Goal: Contribute content: Contribute content

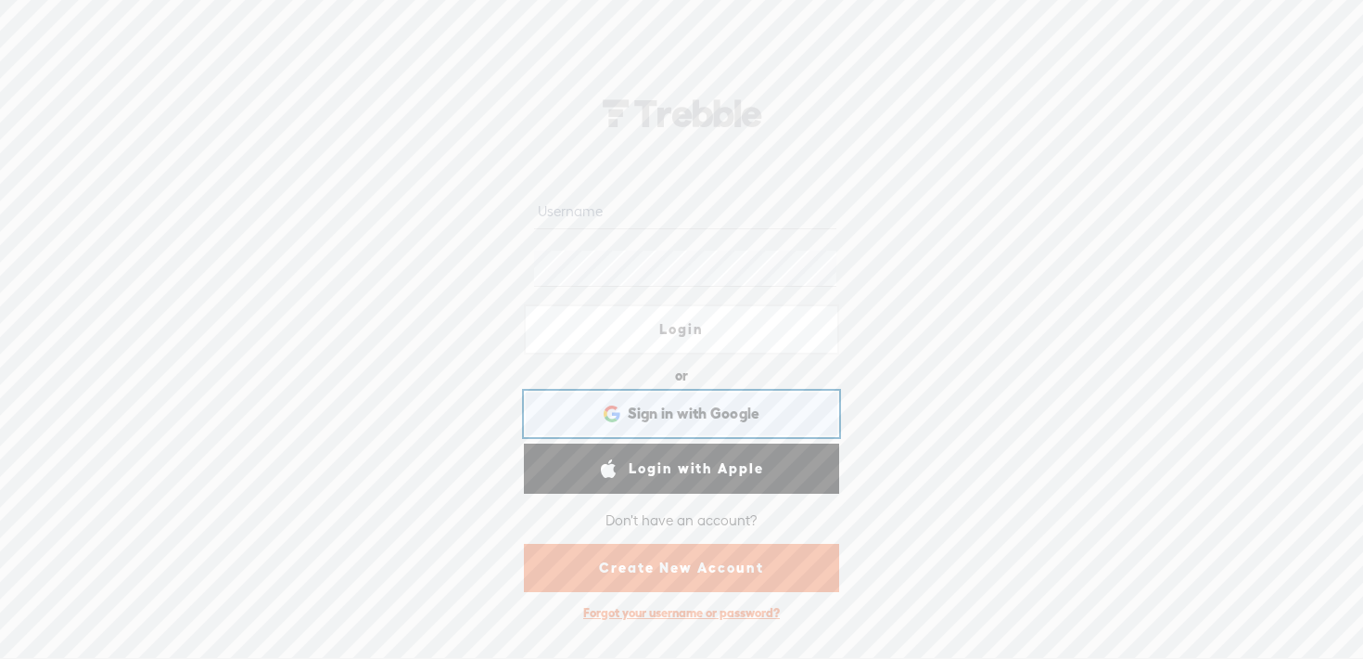
click at [646, 417] on span "Sign in with Google" at bounding box center [694, 412] width 133 height 19
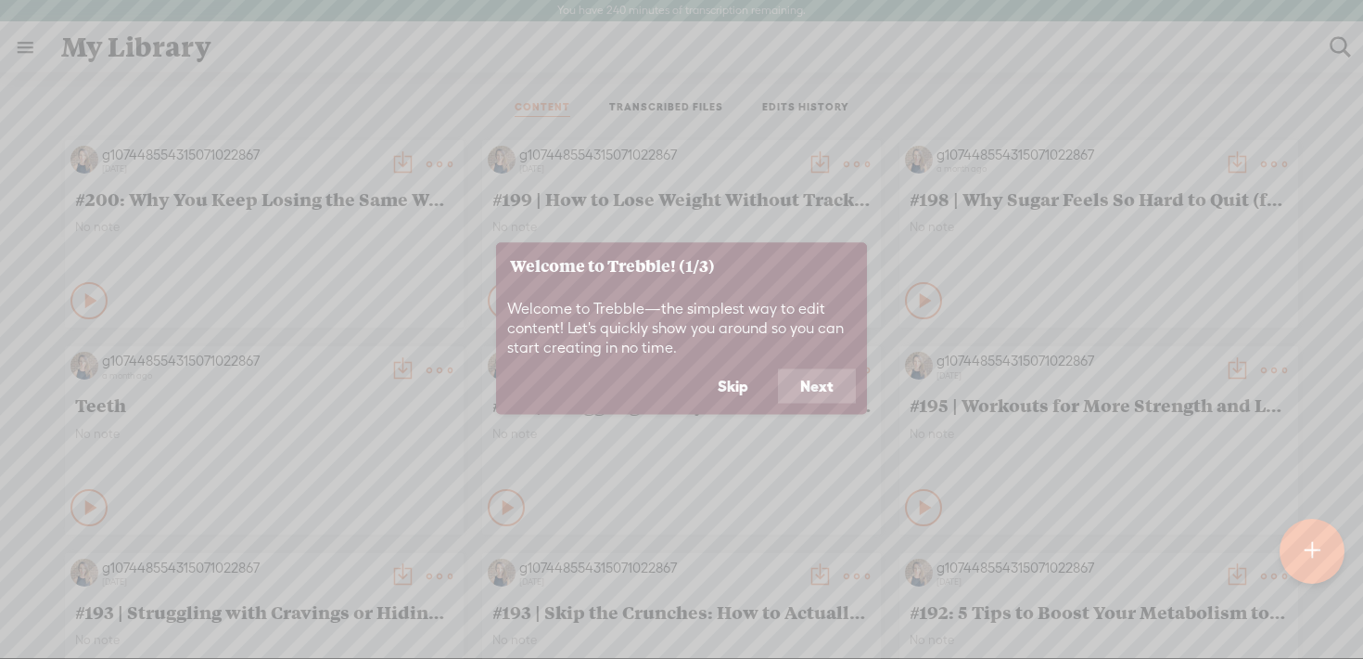
click at [736, 378] on button "Skip" at bounding box center [733, 385] width 75 height 35
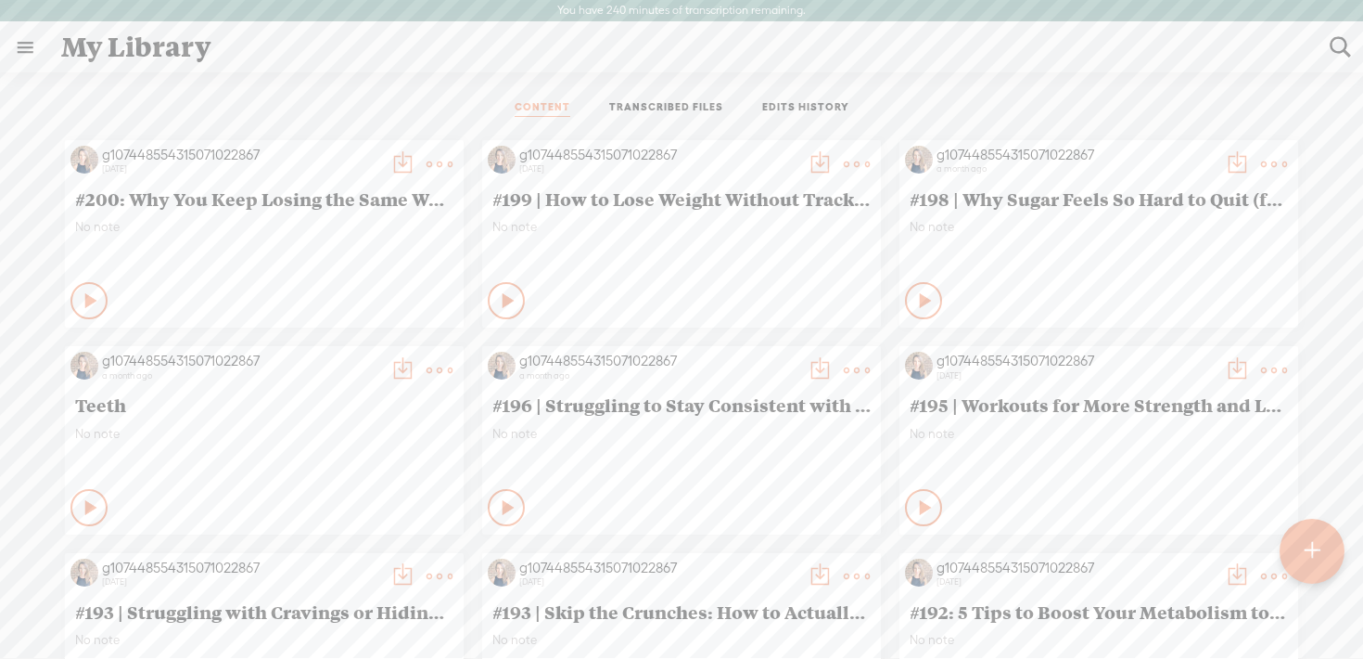
click at [1321, 552] on div at bounding box center [1312, 551] width 68 height 68
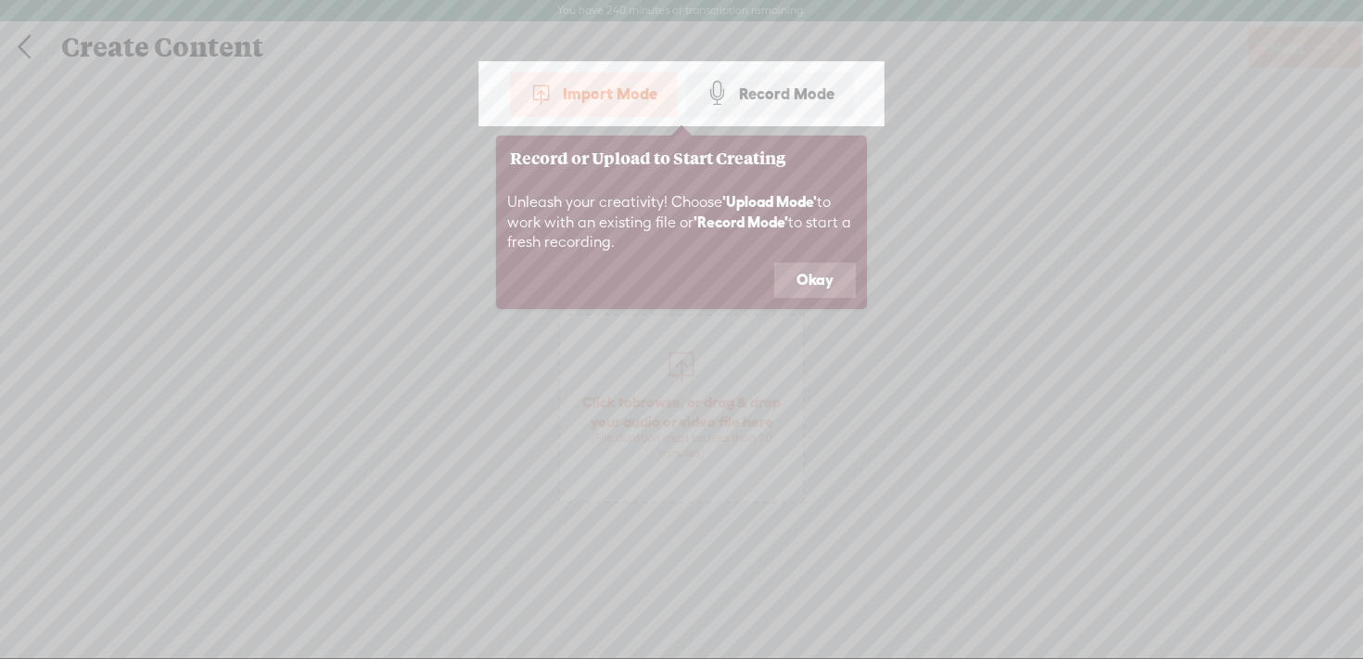
click at [815, 281] on button "Okay" at bounding box center [815, 279] width 82 height 35
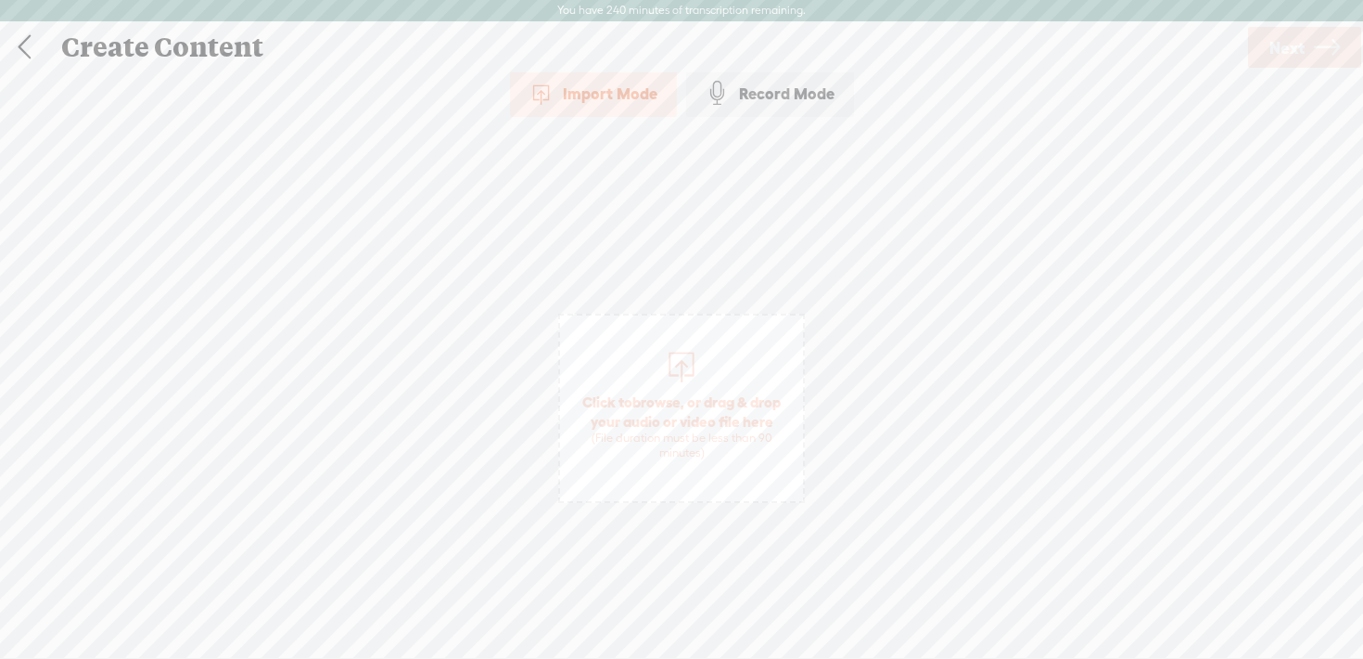
click at [671, 390] on span "Click to browse , or drag & drop your audio or video file here (File duration m…" at bounding box center [681, 426] width 243 height 87
click at [685, 416] on span "Click to browse , or drag & drop your audio or video file here (File duration m…" at bounding box center [681, 426] width 243 height 87
click at [1323, 62] on icon at bounding box center [1327, 47] width 26 height 47
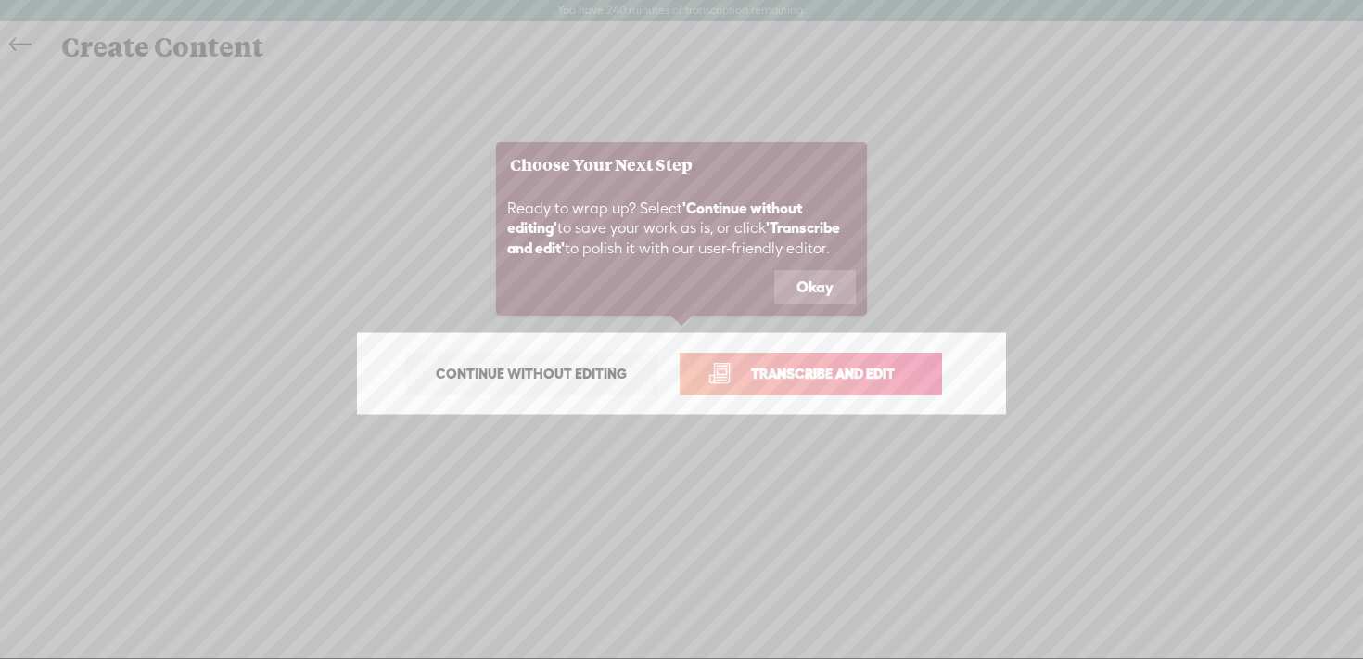
click at [866, 375] on span "Transcribe and edit" at bounding box center [823, 373] width 183 height 21
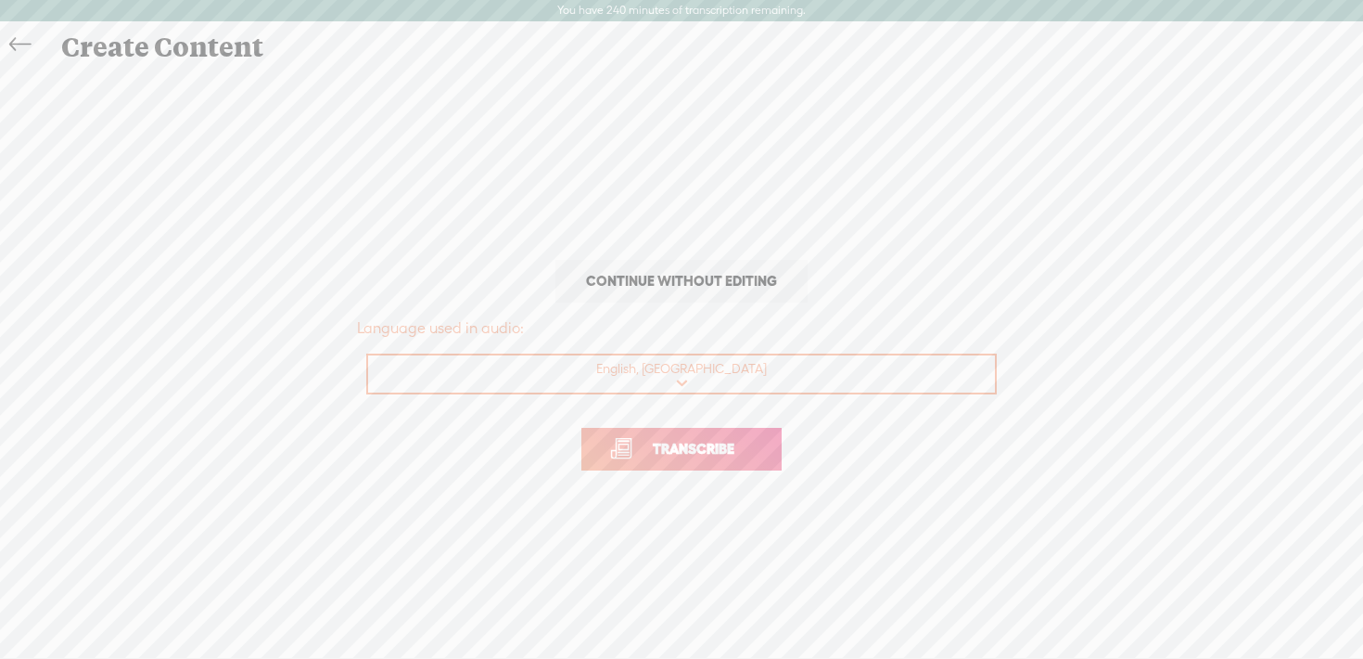
click at [719, 444] on span "Transcribe" at bounding box center [694, 448] width 121 height 21
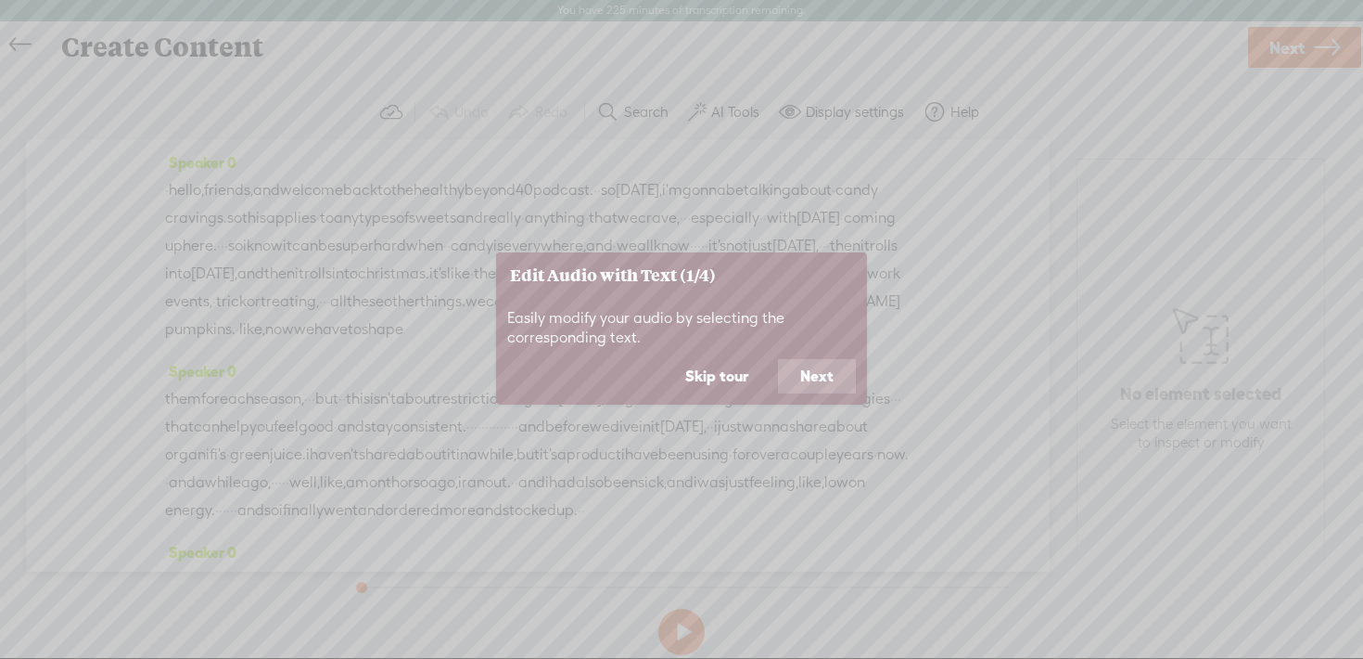
click at [732, 377] on button "Skip tour" at bounding box center [717, 376] width 108 height 35
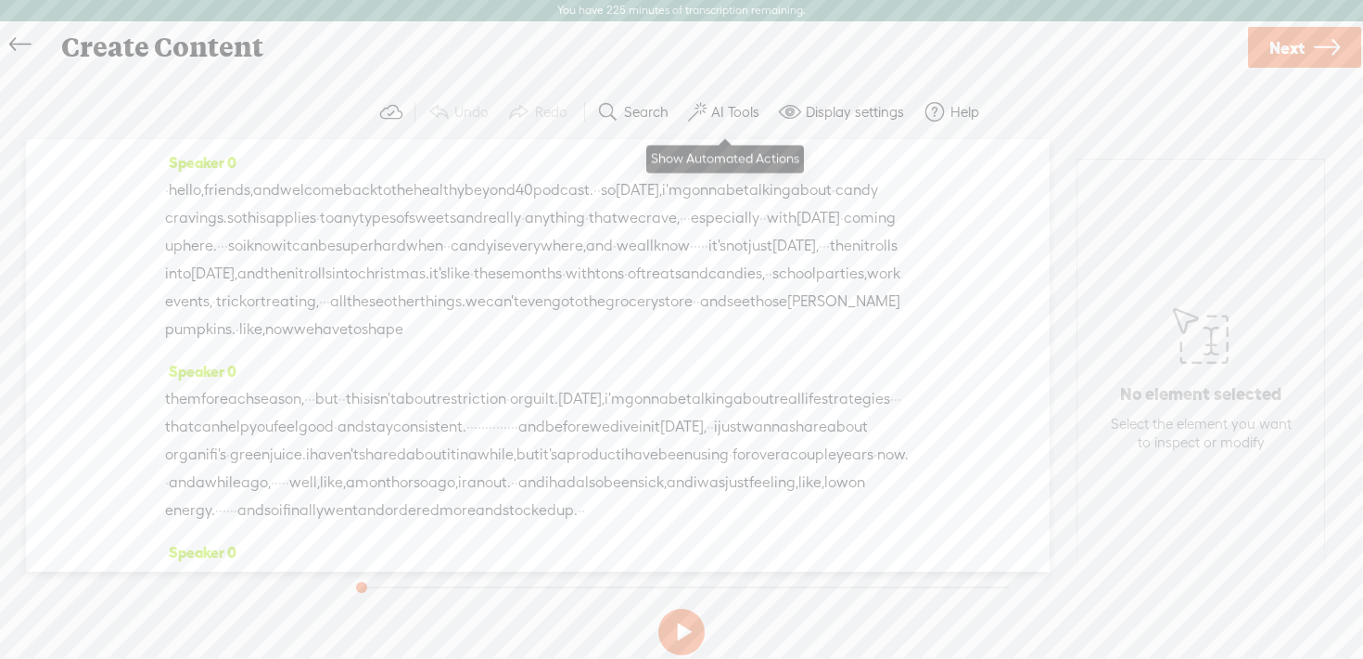
click at [735, 114] on label "AI Tools" at bounding box center [735, 112] width 48 height 19
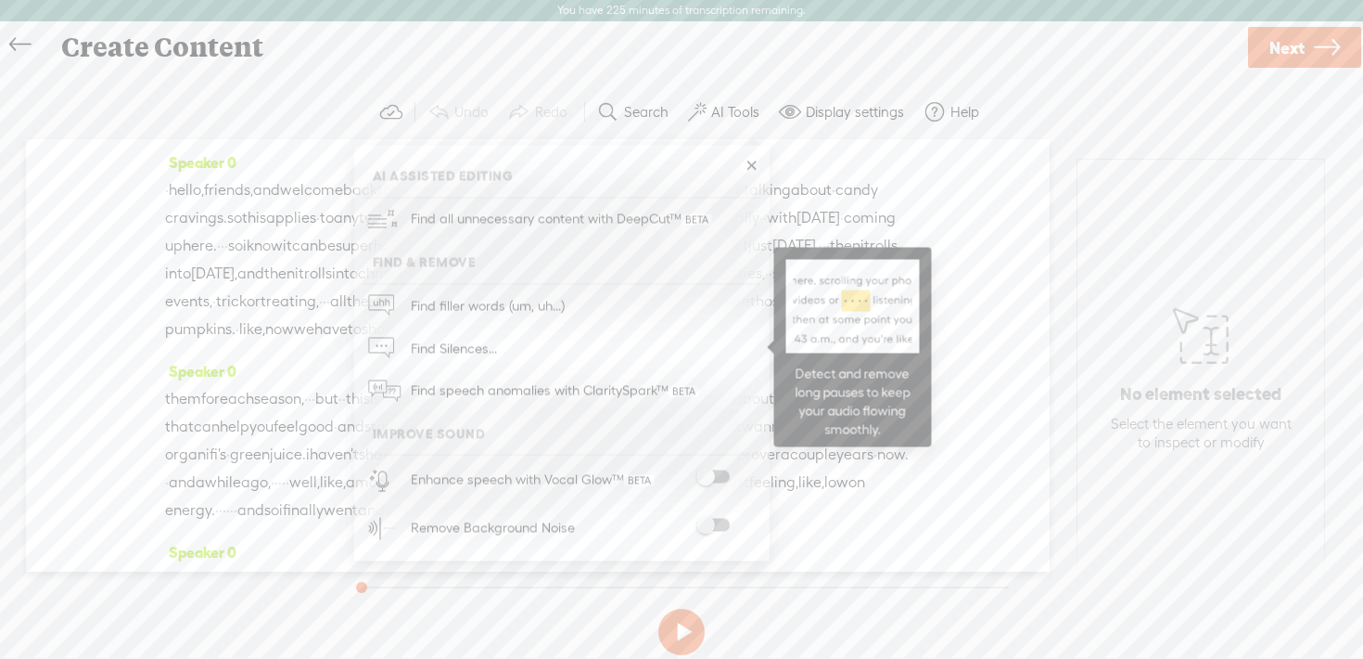
click at [580, 349] on link "Find Silences..." at bounding box center [562, 347] width 397 height 43
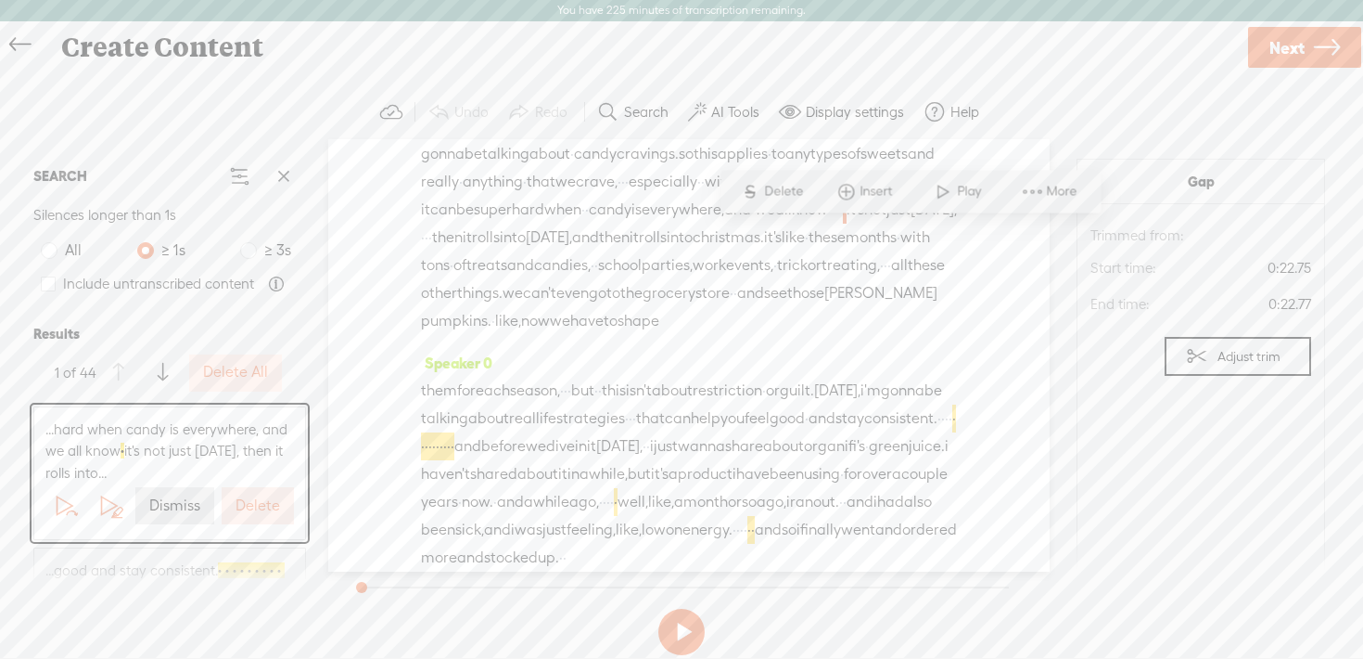
scroll to position [65, 0]
click at [228, 375] on label "Delete All" at bounding box center [235, 372] width 65 height 19
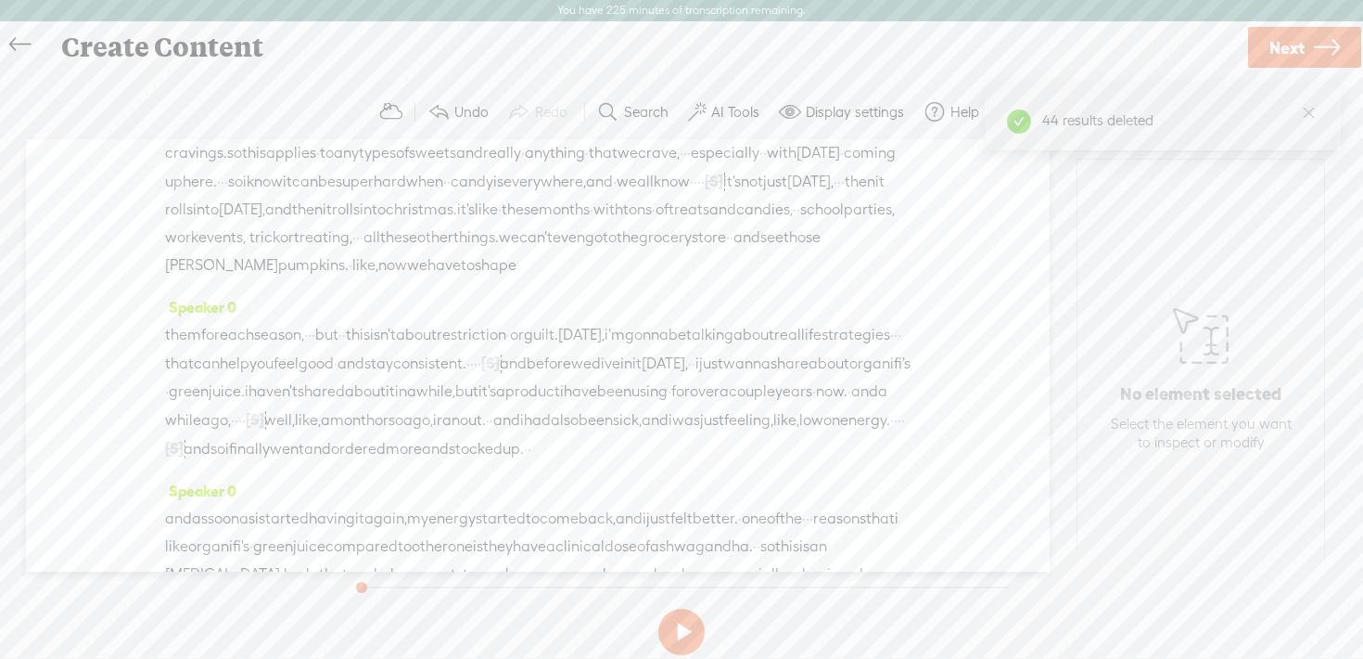
scroll to position [0, 0]
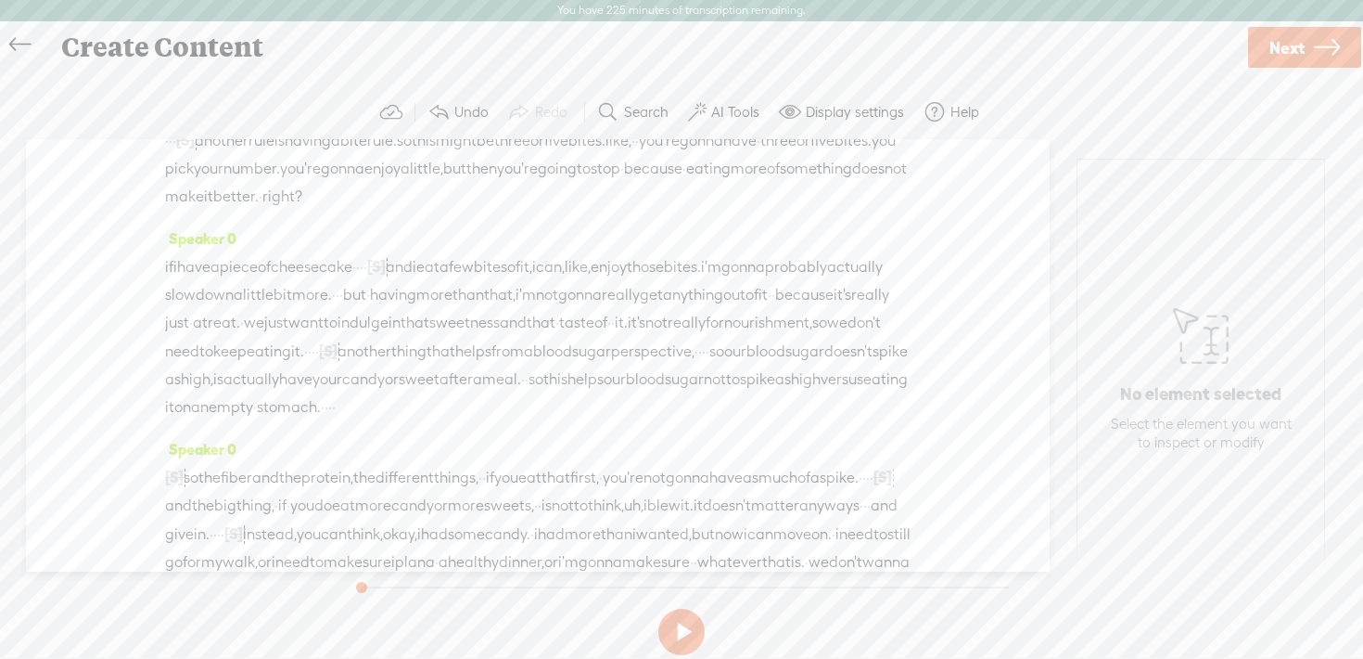
scroll to position [2929, 0]
click at [444, 294] on span "Play" at bounding box center [458, 296] width 29 height 19
click at [681, 622] on button at bounding box center [682, 631] width 46 height 46
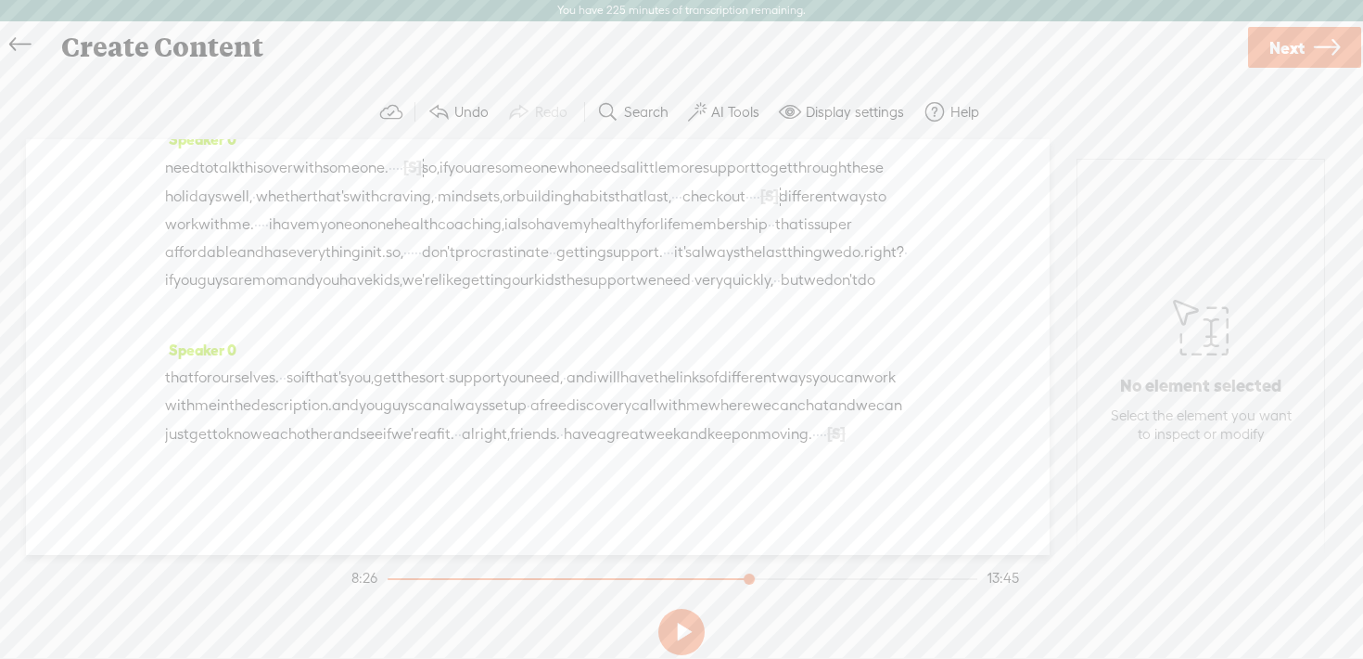
scroll to position [4913, 0]
drag, startPoint x: 671, startPoint y: 432, endPoint x: 707, endPoint y: 429, distance: 36.3
click at [708, 431] on div "that for ourselves. · · so if that's you, get the sort · support you need, · an…" at bounding box center [538, 406] width 746 height 84
click at [1297, 53] on span "Next" at bounding box center [1287, 47] width 35 height 47
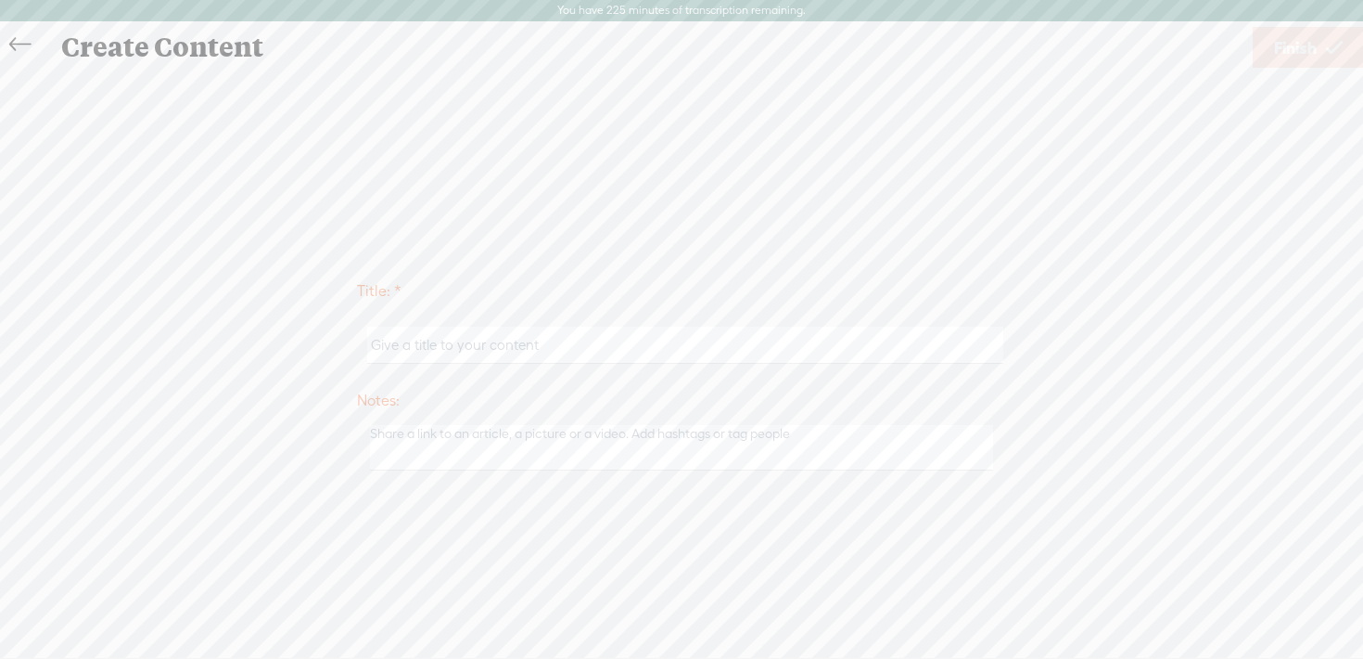
click at [547, 346] on input "text" at bounding box center [684, 344] width 635 height 36
paste input "#203 | How to Handle Candy Cravings Without Guilt (for Women Over 40): Beat Sug…"
click at [672, 352] on input "#203 | How to Handle Candy Cravings Without Guilt (for Women Over 40): Beat Sug…" at bounding box center [684, 344] width 635 height 36
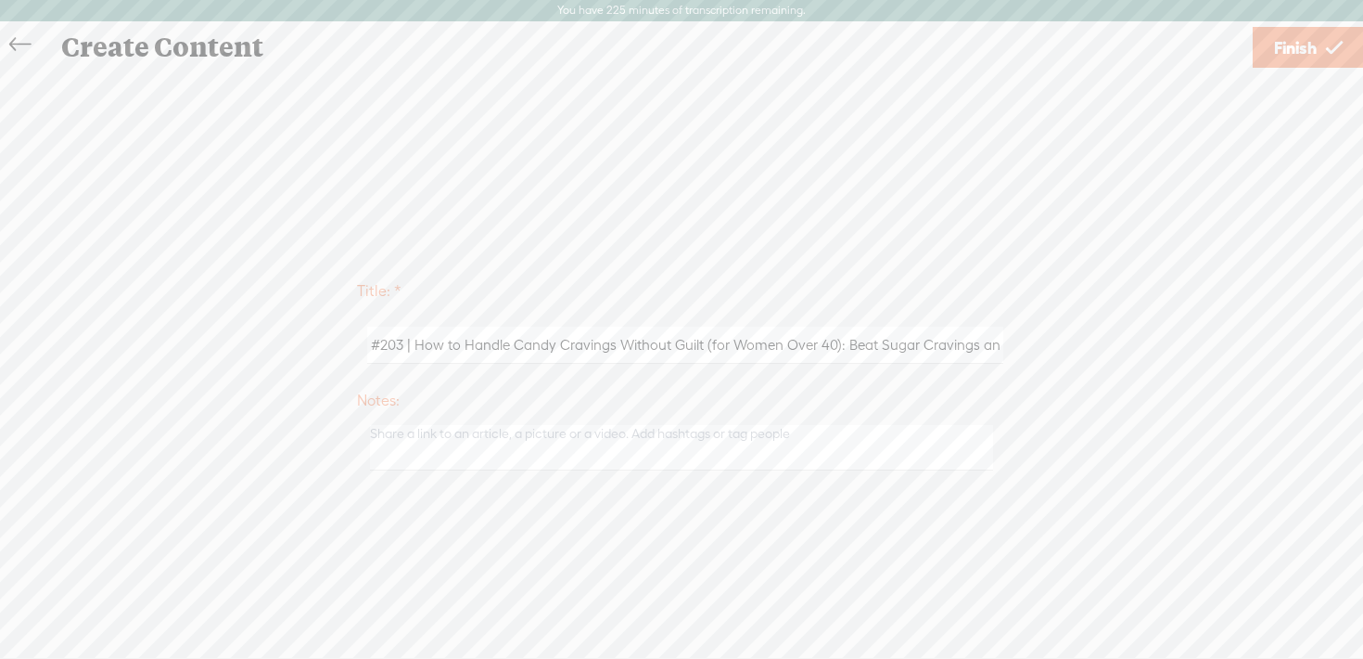
type input "#203 | How to Handle Candy Cravings Without Guilt (for Women Over 40): Beat Sug…"
click at [1311, 53] on span "Finish" at bounding box center [1295, 47] width 43 height 47
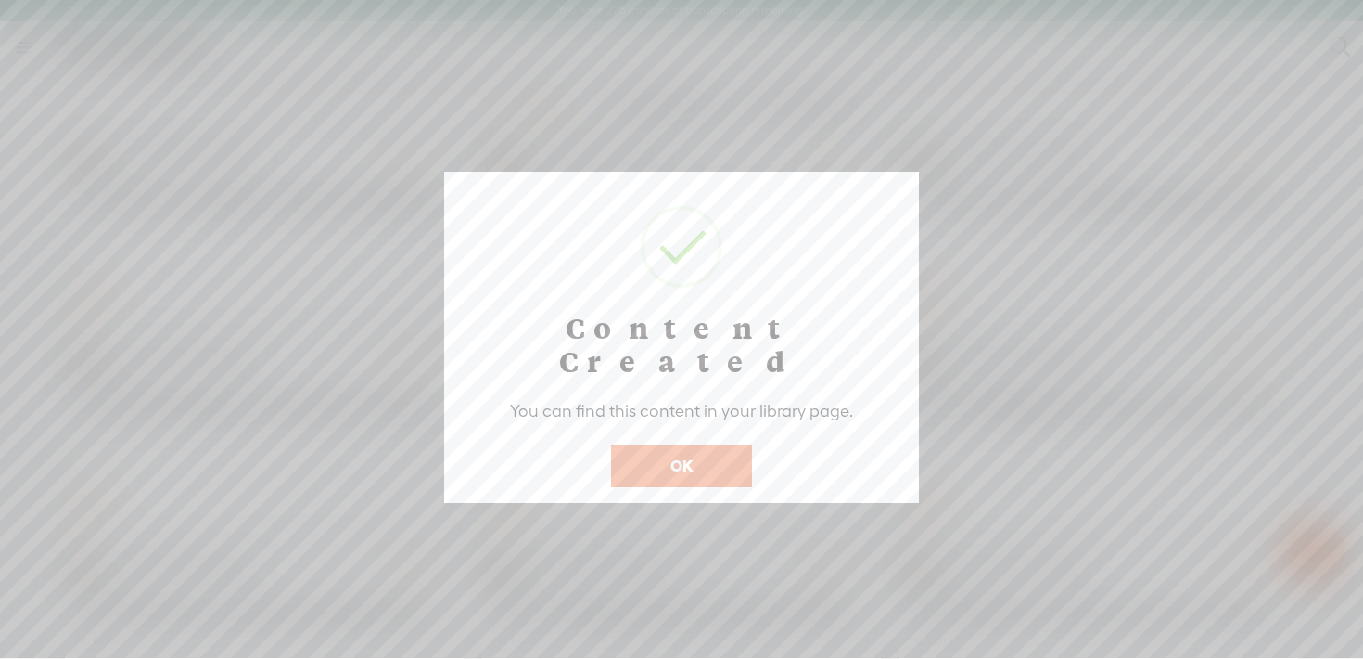
click at [674, 444] on button "OK" at bounding box center [681, 465] width 141 height 43
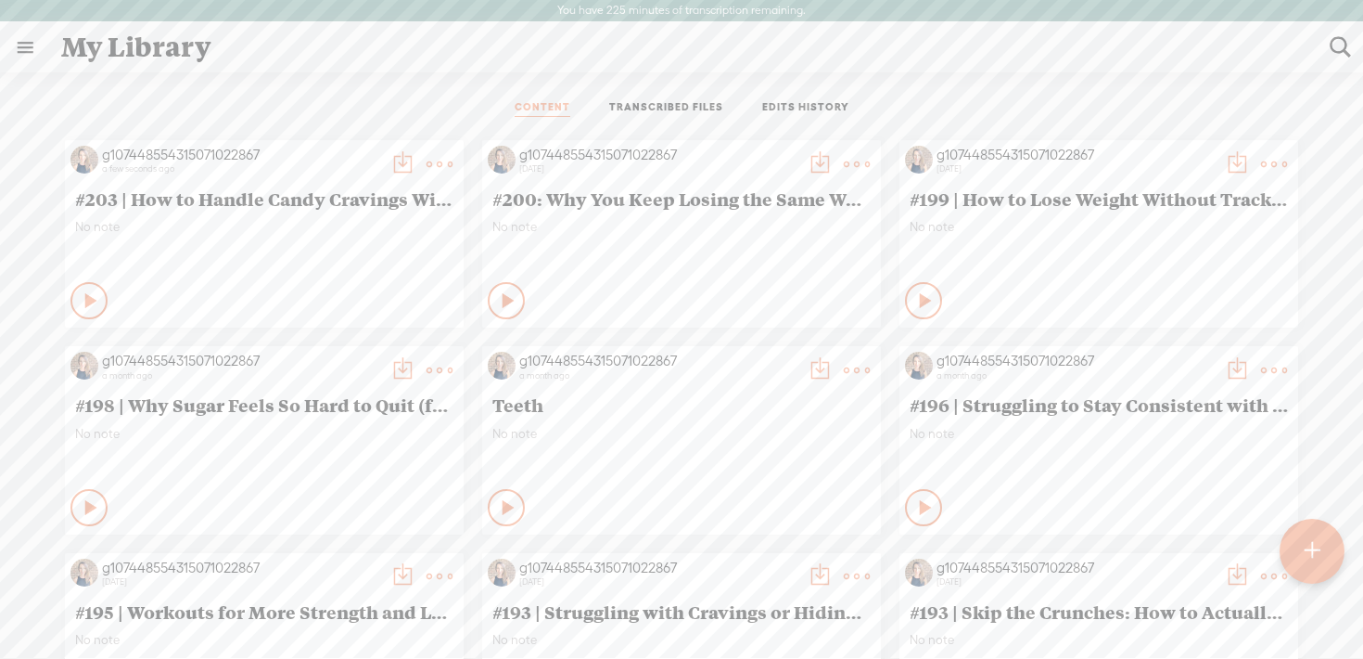
click at [398, 156] on t at bounding box center [403, 164] width 26 height 26
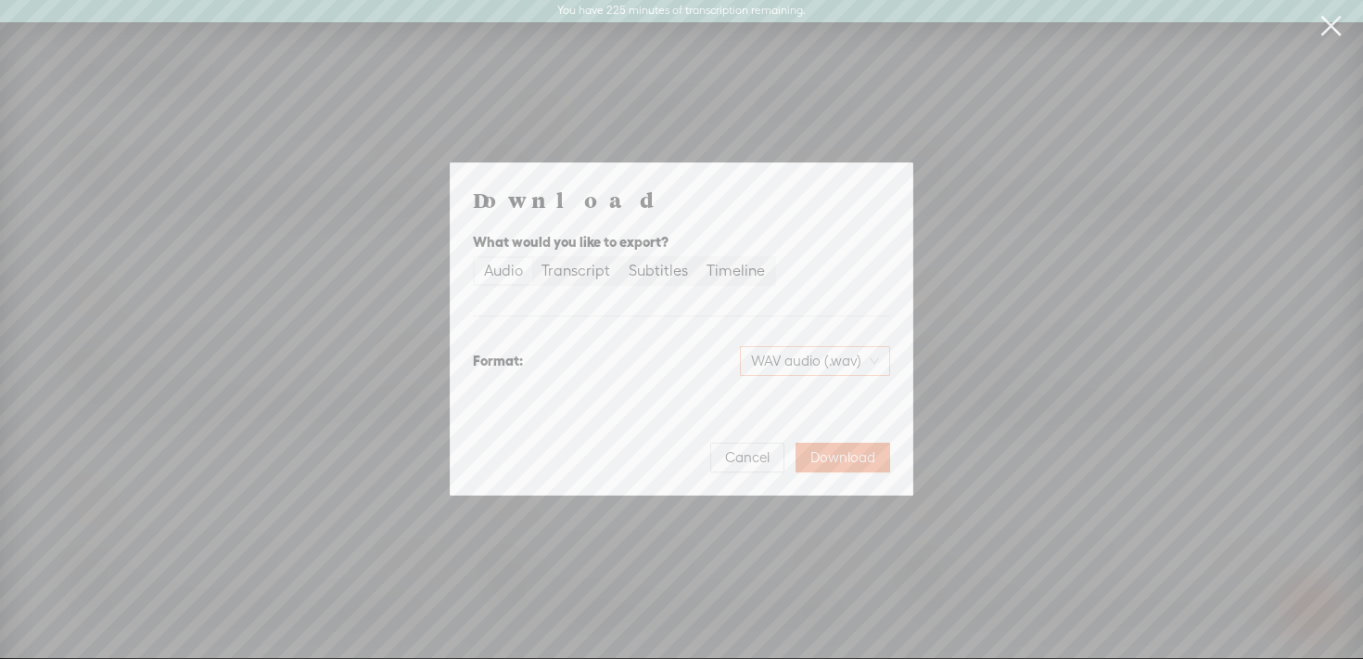
click at [801, 365] on span "WAV audio (.wav)" at bounding box center [815, 361] width 128 height 28
click at [797, 406] on div "MP3 audio (.mp3)" at bounding box center [799, 399] width 151 height 19
click at [851, 457] on span "Download" at bounding box center [843, 457] width 65 height 19
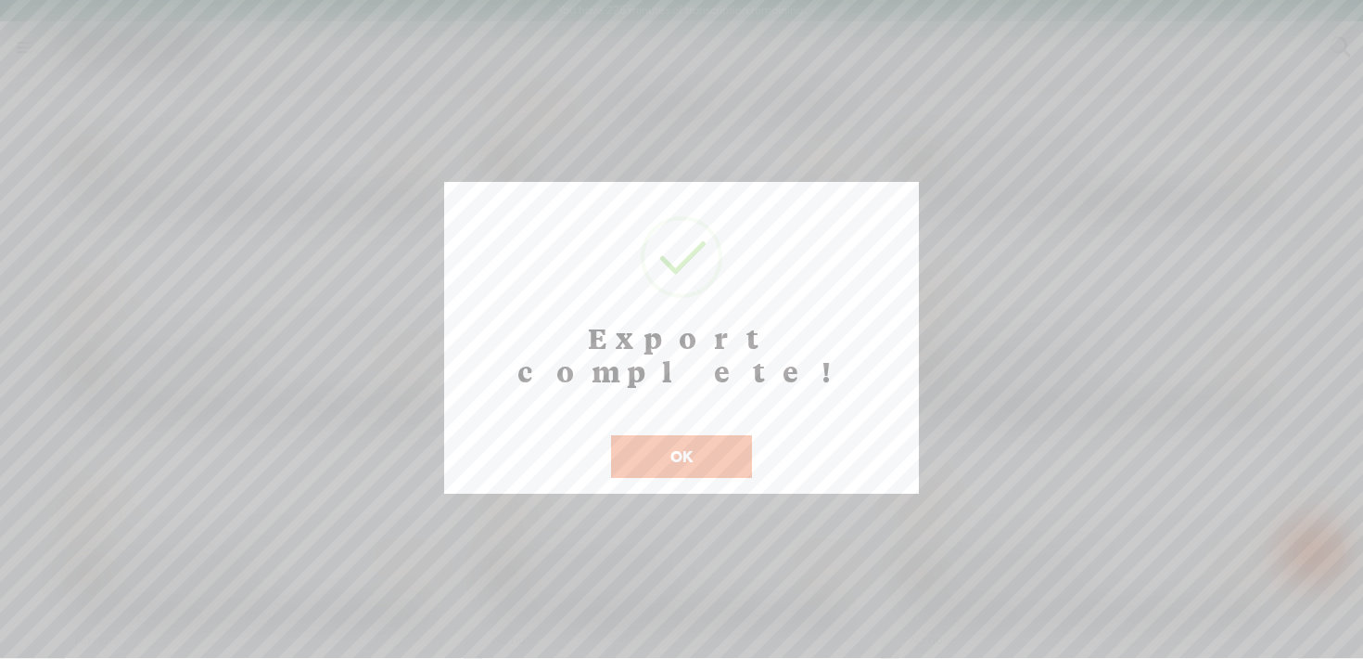
click at [683, 435] on button "OK" at bounding box center [681, 456] width 141 height 43
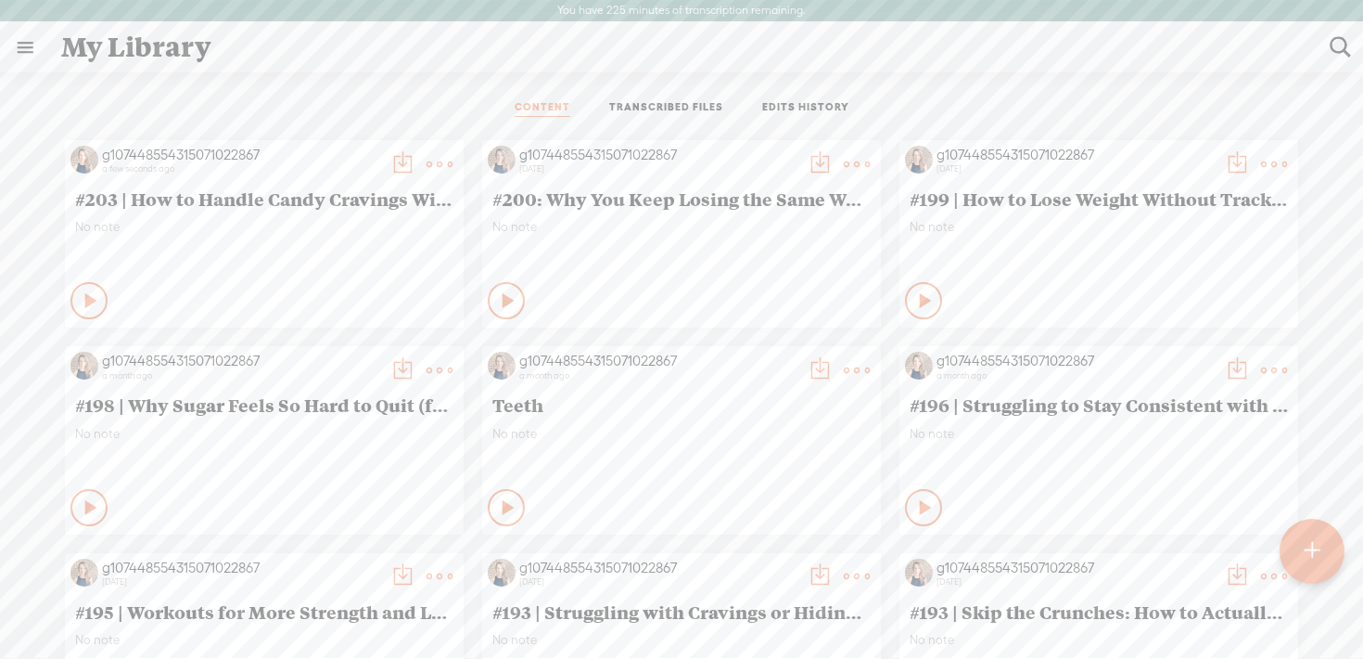
click at [1314, 552] on t at bounding box center [1312, 551] width 17 height 42
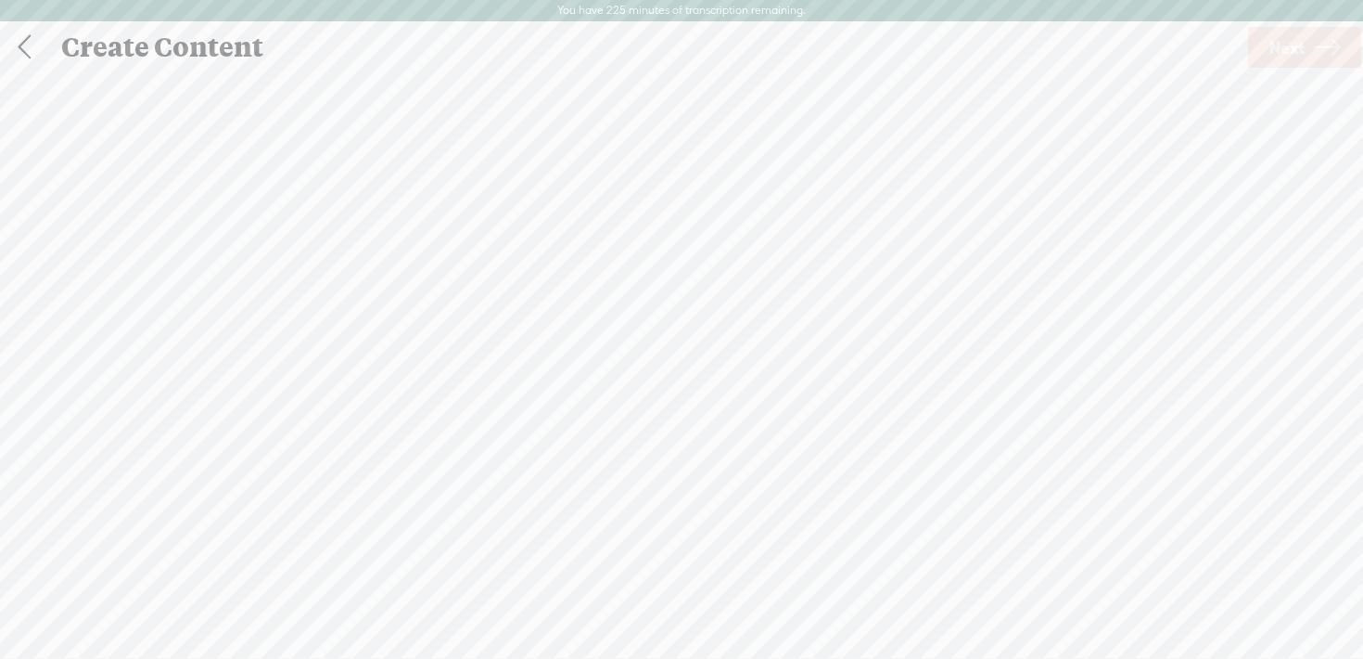
scroll to position [1, 0]
click at [690, 411] on span "Click to browse , or drag & drop your audio or video file here (File duration m…" at bounding box center [681, 425] width 243 height 87
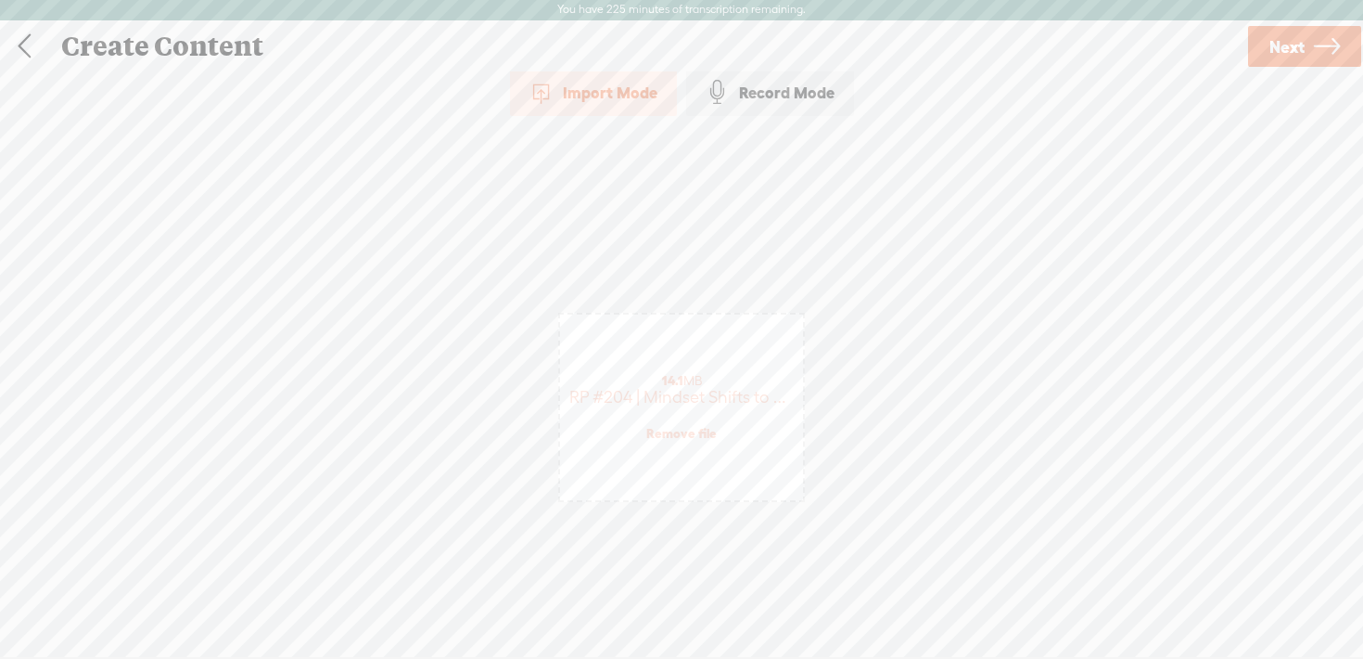
click at [1314, 56] on icon at bounding box center [1327, 46] width 26 height 47
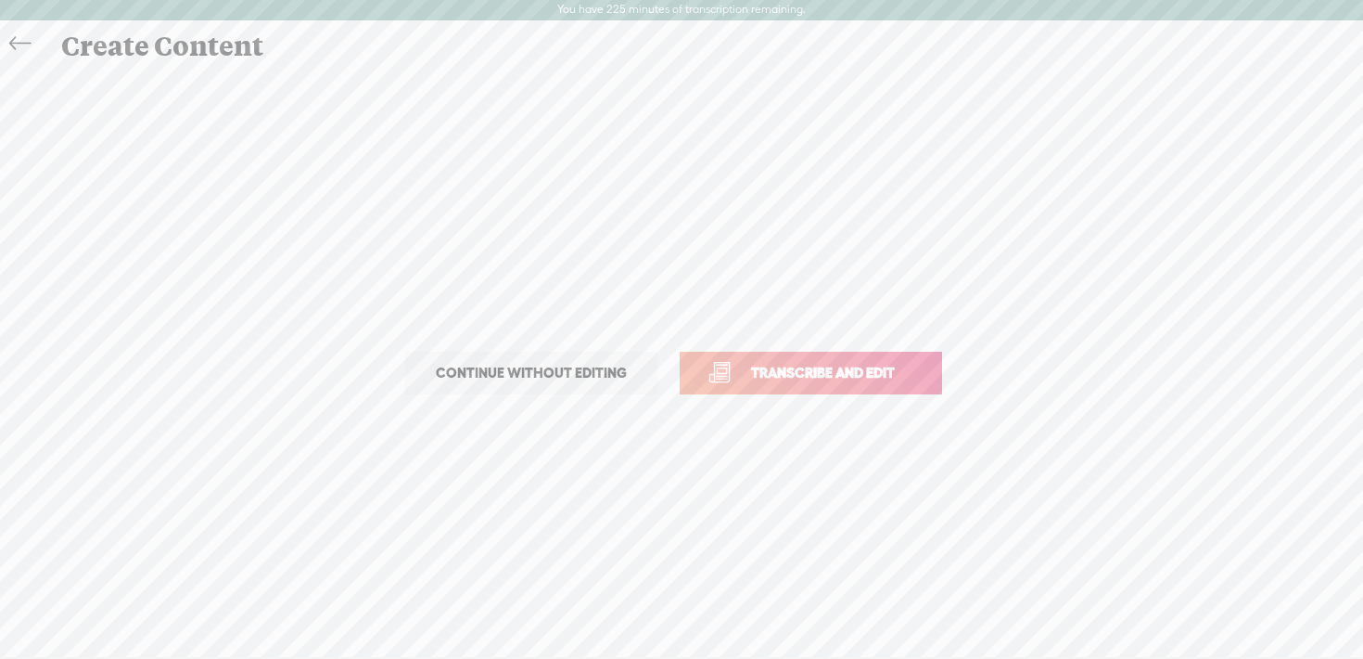
click at [872, 377] on span "Transcribe and edit" at bounding box center [823, 372] width 183 height 21
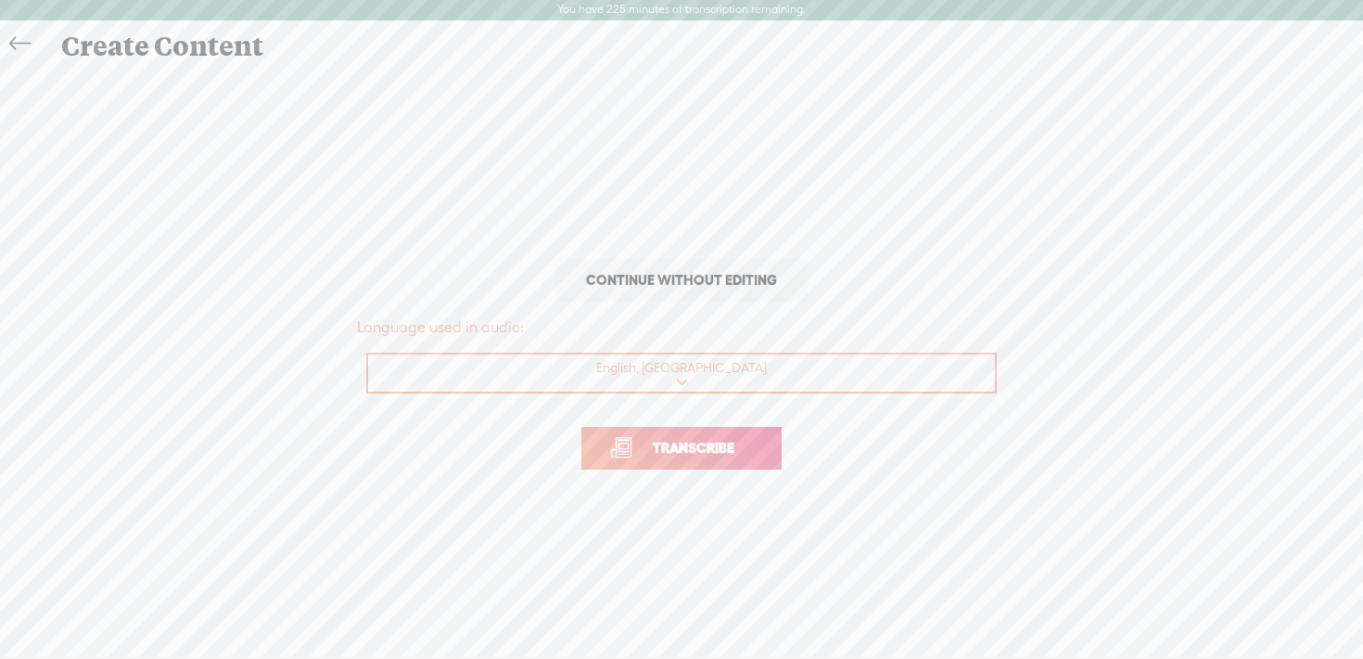
click at [735, 447] on span "Transcribe" at bounding box center [694, 447] width 121 height 21
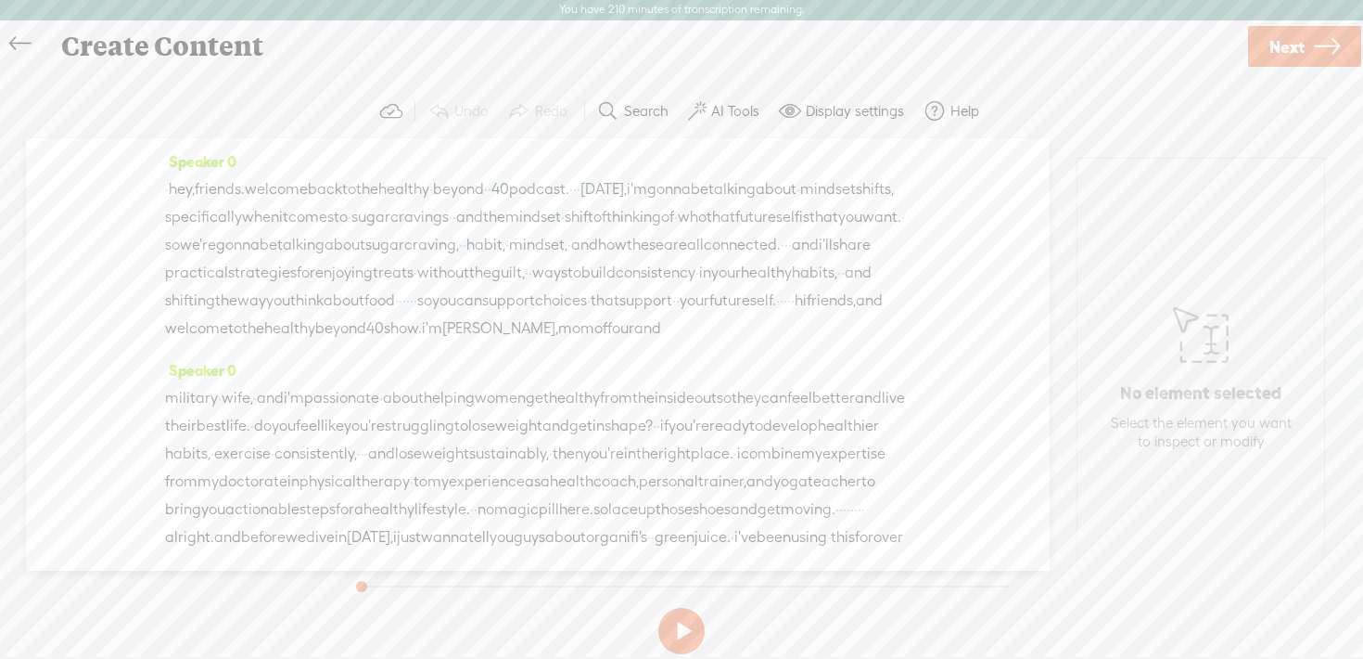
click at [731, 107] on label "AI Tools" at bounding box center [735, 111] width 48 height 19
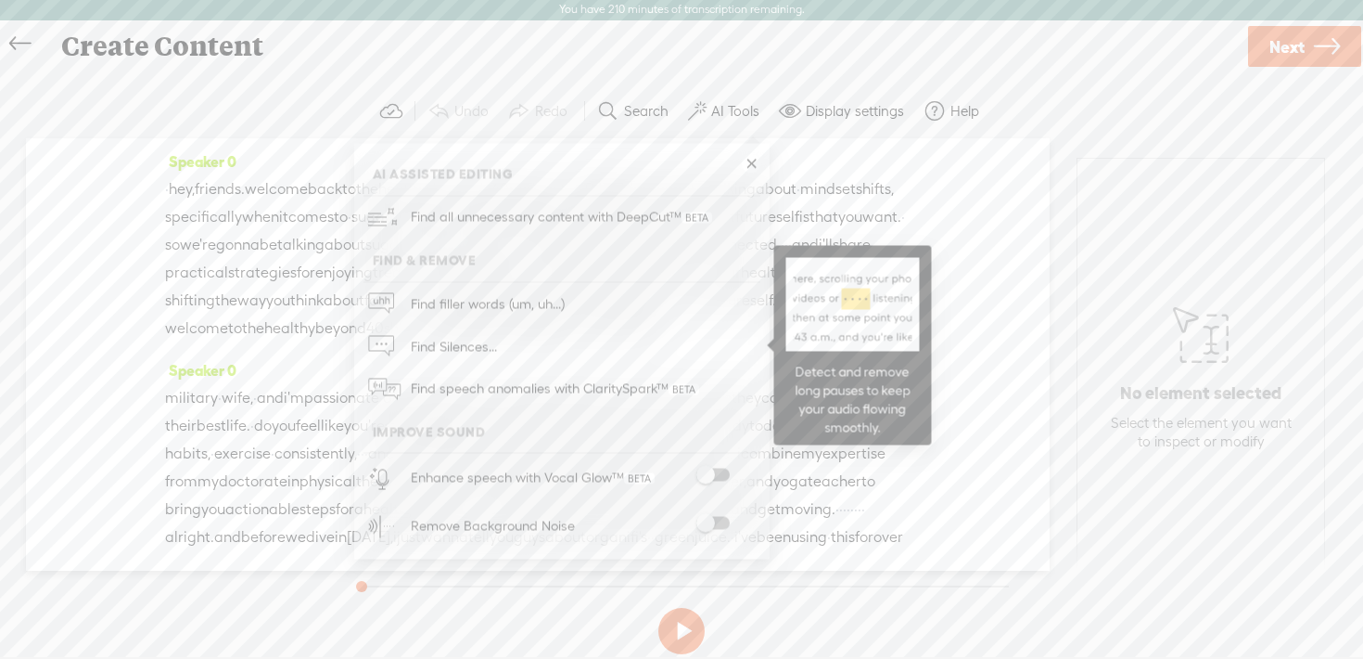
click at [601, 339] on link "Find Silences..." at bounding box center [562, 346] width 397 height 43
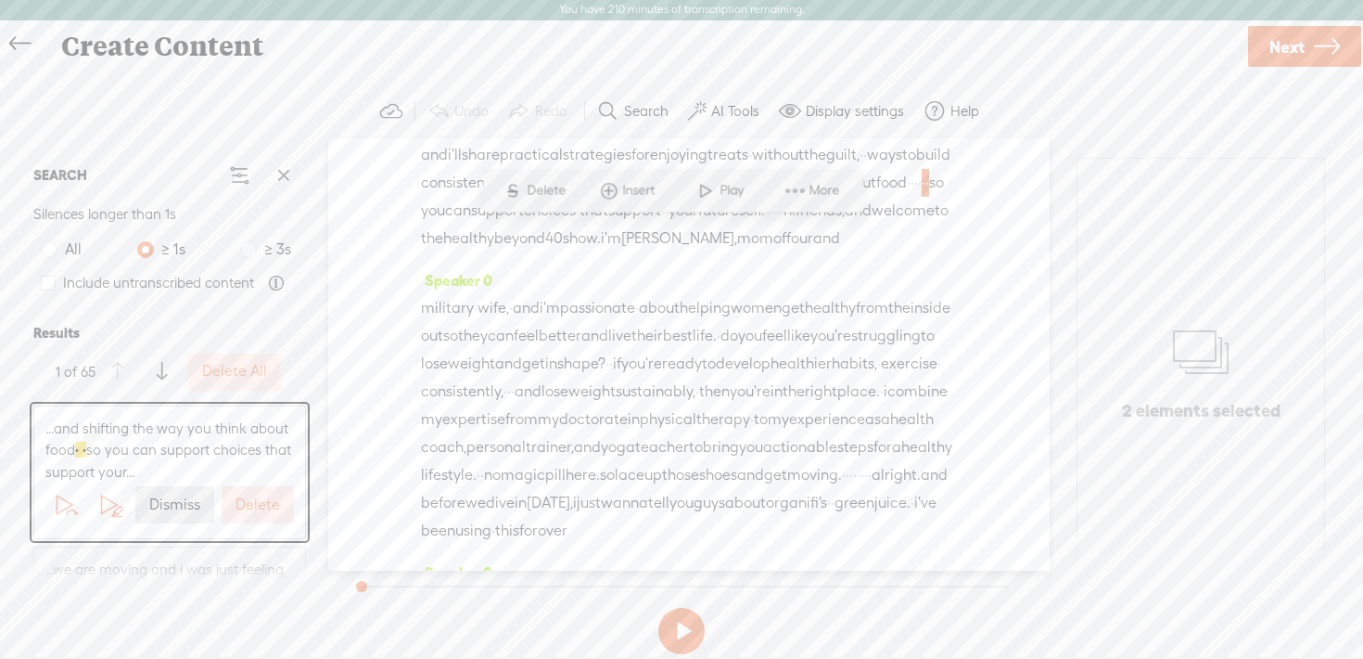
scroll to position [148, 0]
click at [240, 378] on label "Delete All" at bounding box center [234, 371] width 65 height 19
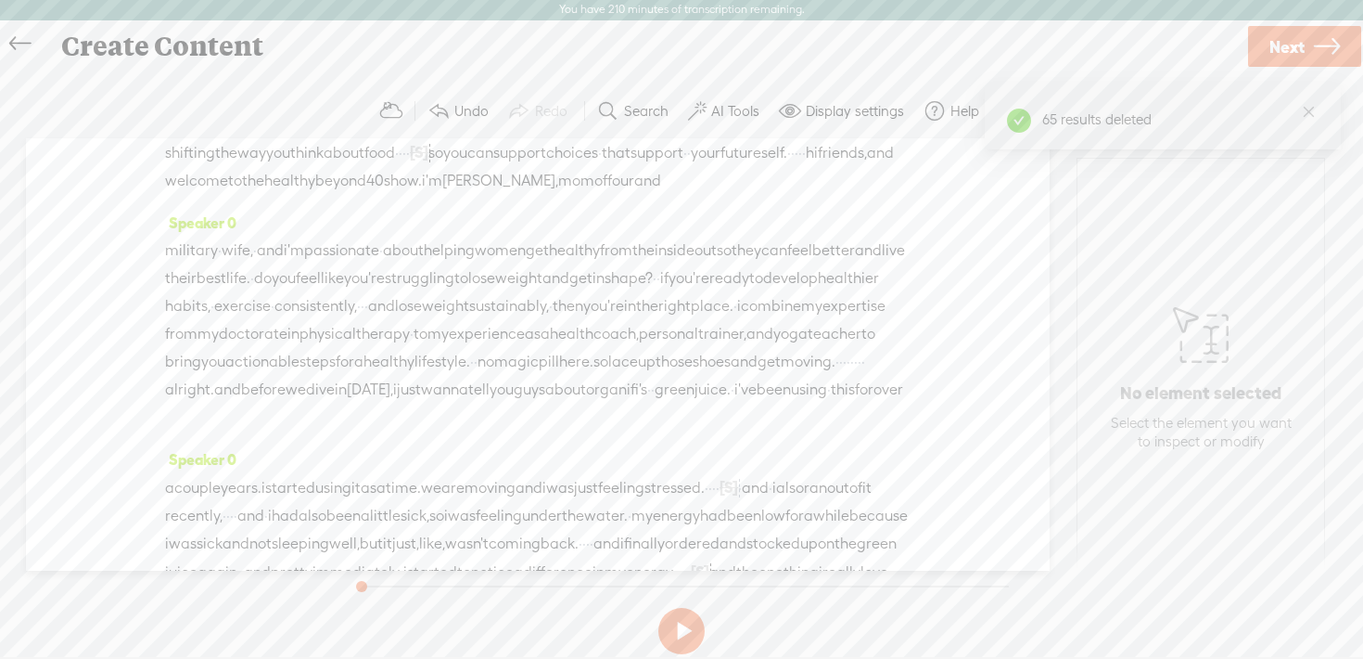
scroll to position [0, 0]
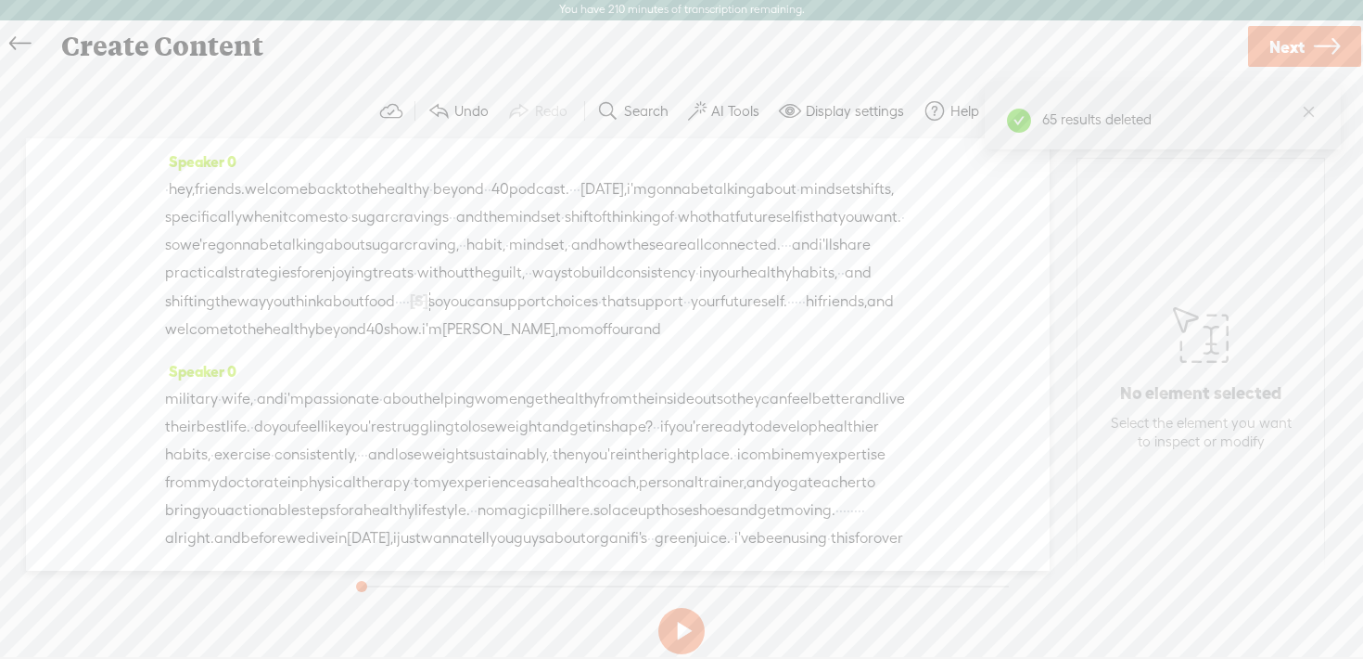
click at [725, 109] on label "AI Tools" at bounding box center [735, 111] width 48 height 19
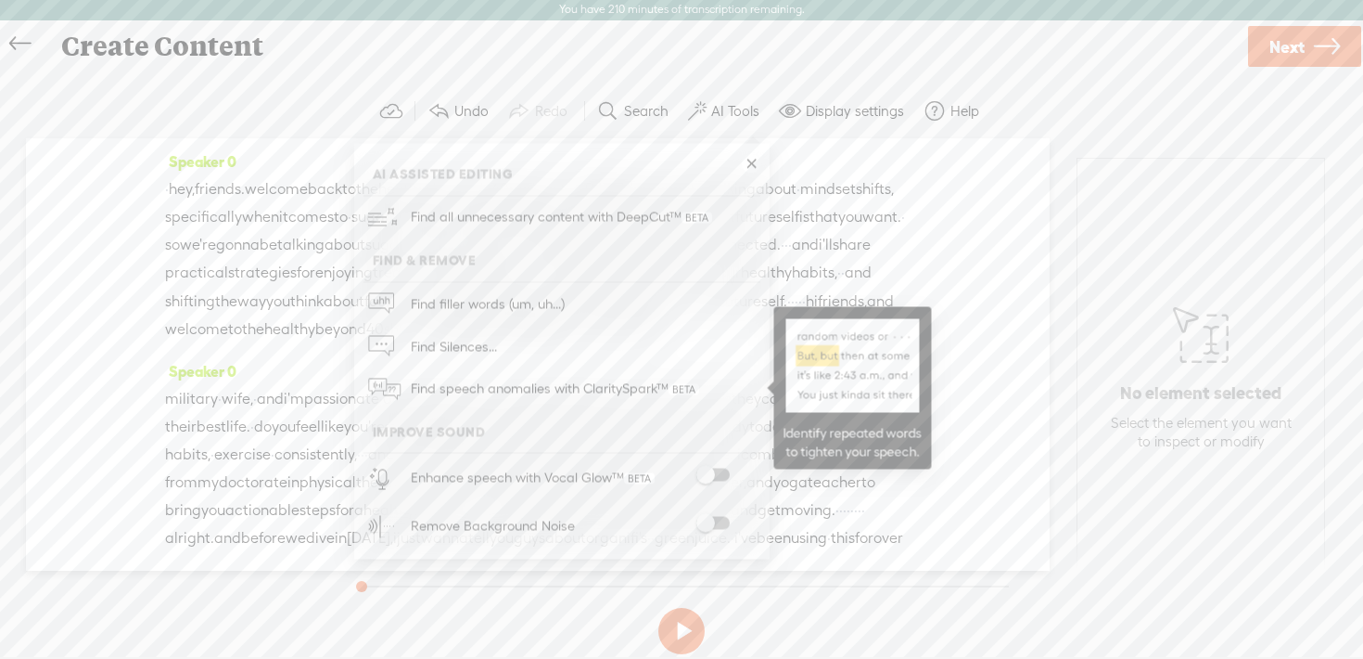
click at [597, 396] on span "Find speech anomalies with ClaritySpark™" at bounding box center [554, 389] width 301 height 44
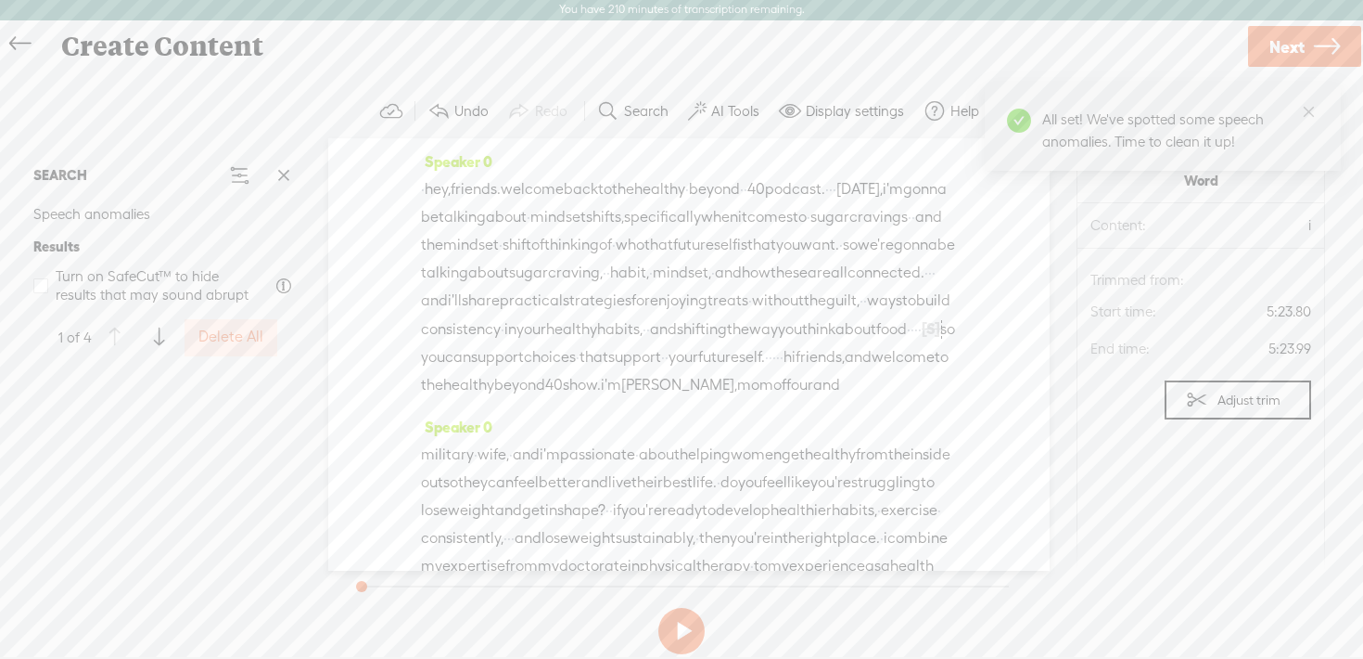
scroll to position [1877, 0]
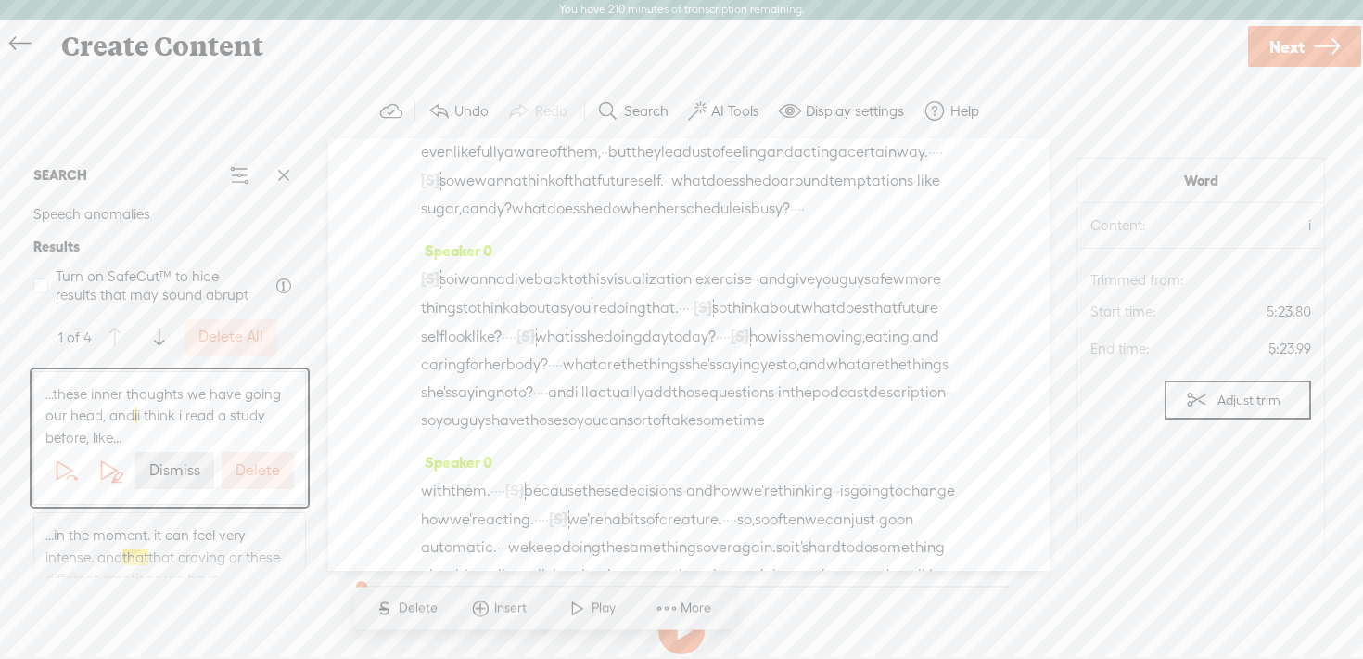
click at [216, 291] on span "Turn on SafeCut™ to hide results that may sound abrupt" at bounding box center [159, 285] width 206 height 36
click at [222, 427] on span "...these inner thoughts we have going our head, and i i think i read a study be…" at bounding box center [169, 416] width 249 height 66
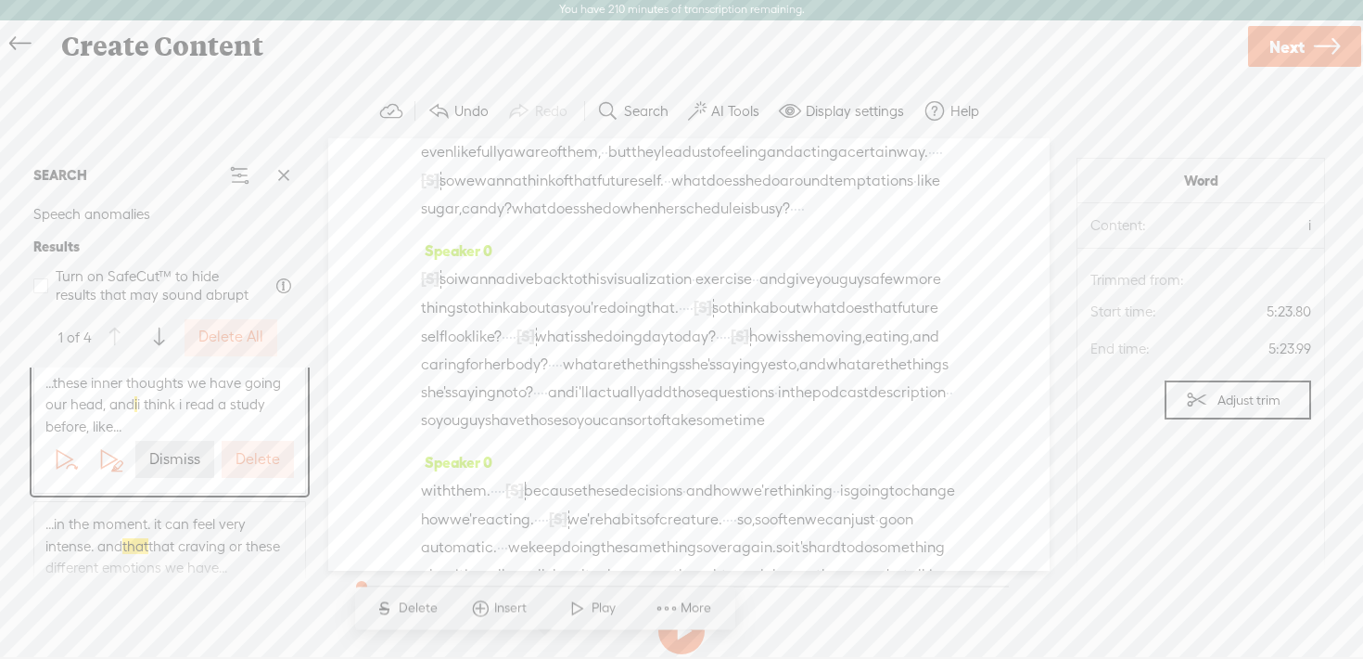
scroll to position [0, 0]
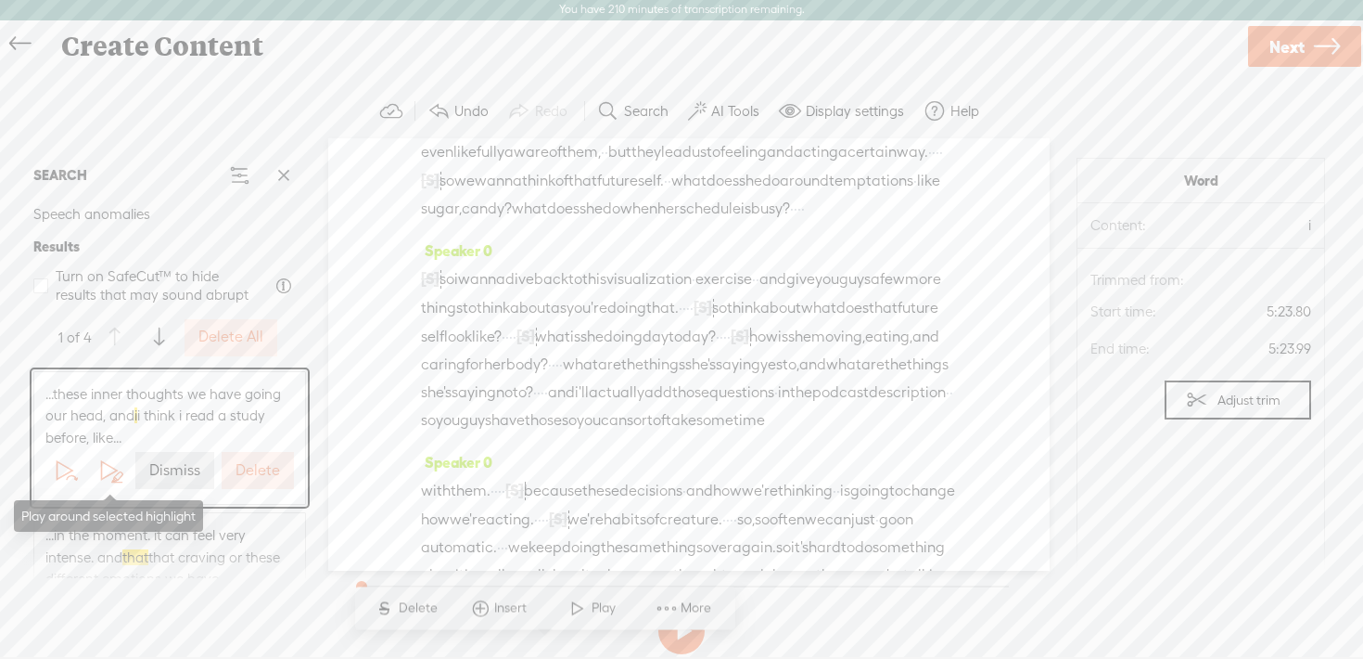
click at [113, 469] on span at bounding box center [110, 470] width 28 height 28
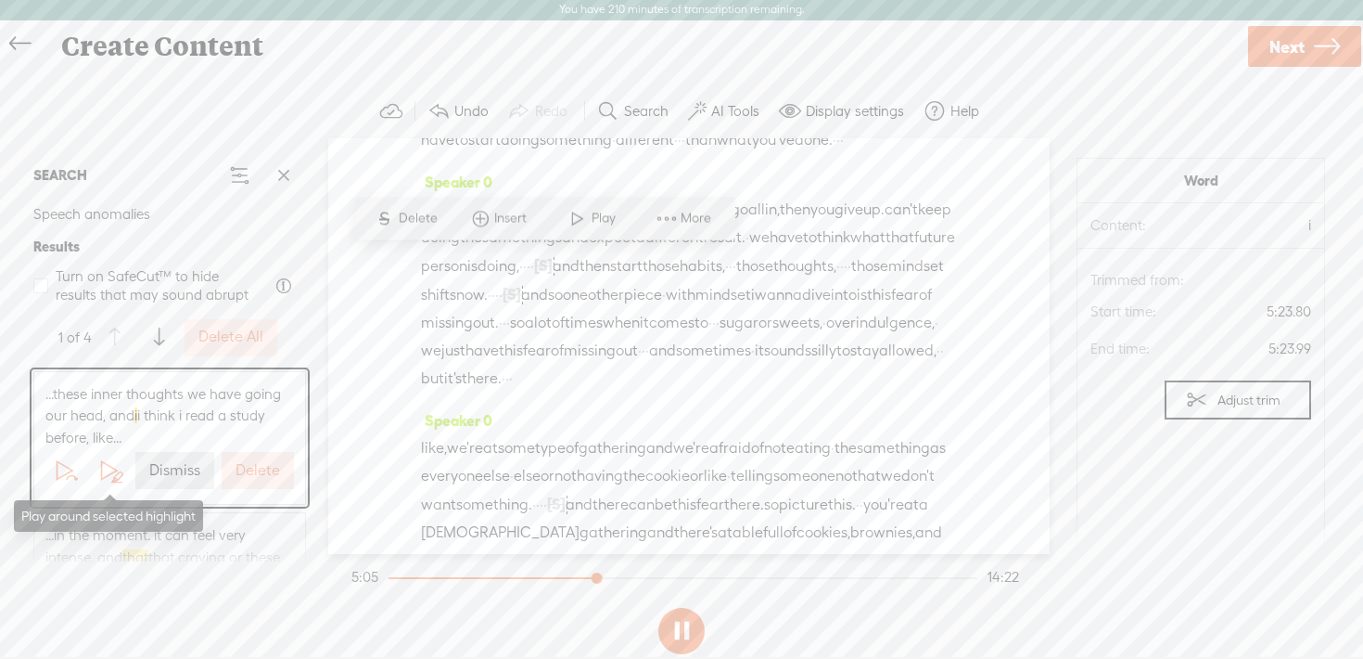
scroll to position [2405, 0]
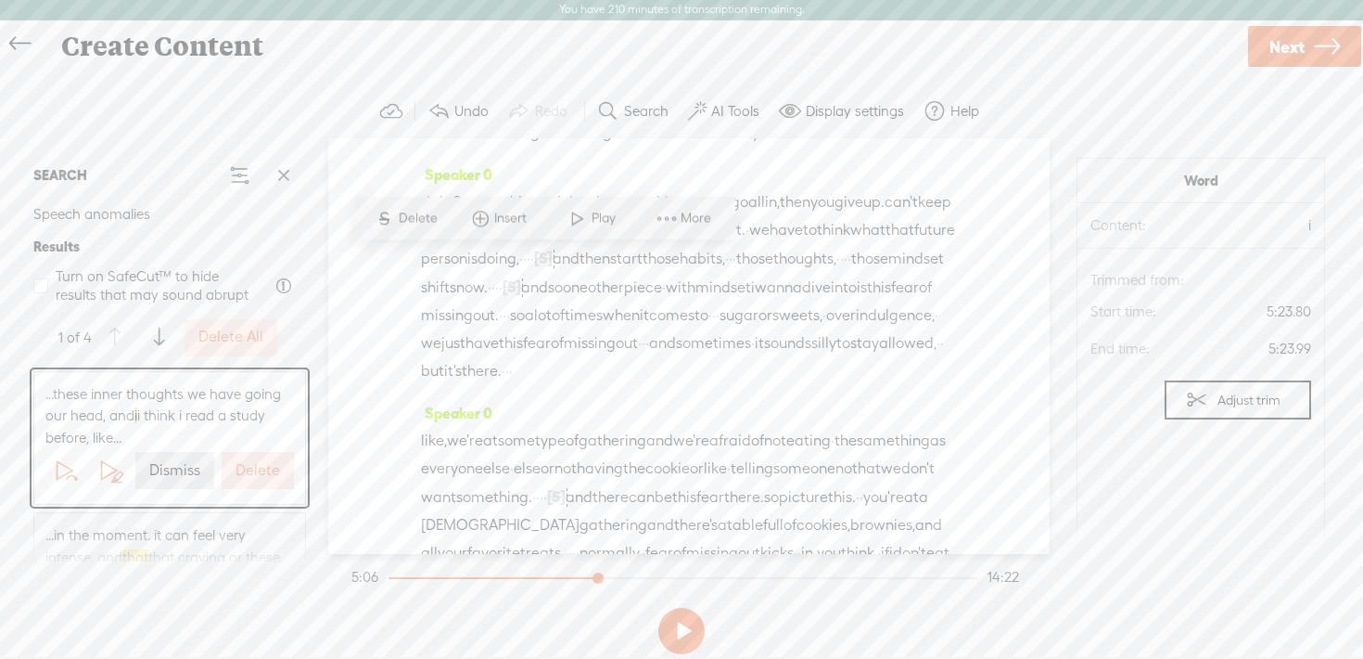
click at [273, 464] on label "Delete" at bounding box center [258, 470] width 45 height 19
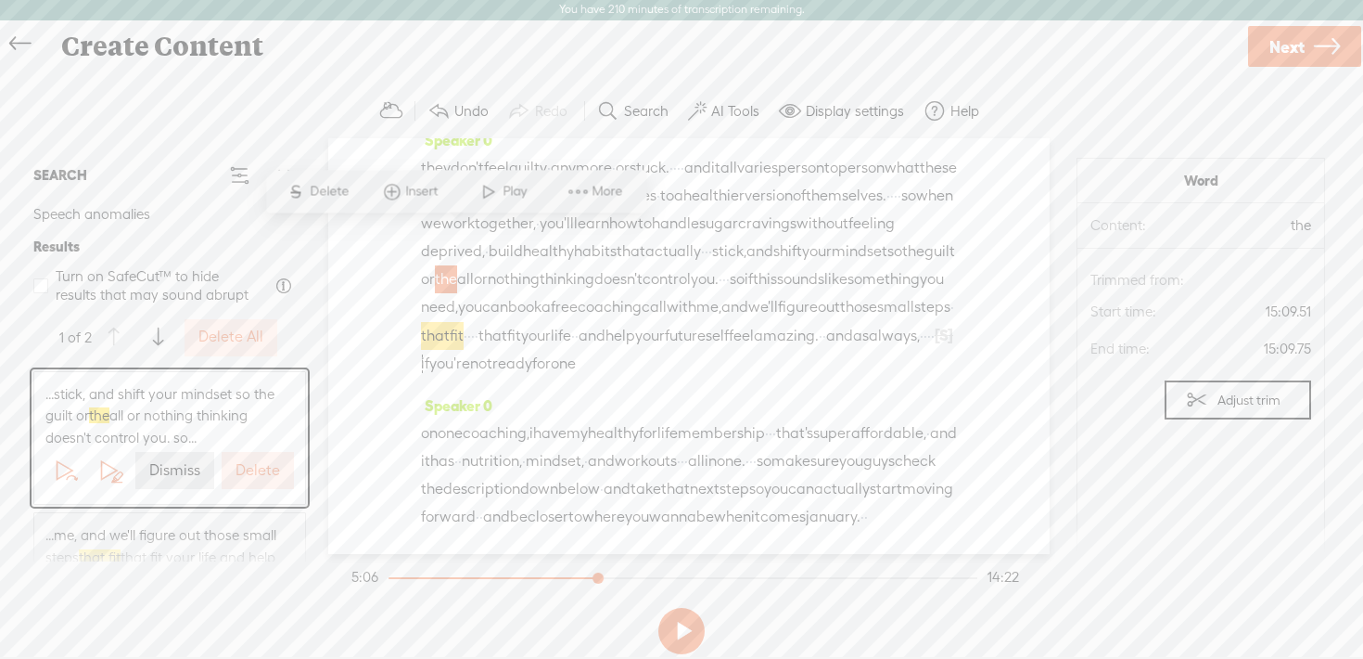
scroll to position [6794, 0]
click at [107, 473] on span at bounding box center [110, 470] width 28 height 28
click at [179, 469] on label "Dismiss" at bounding box center [174, 470] width 51 height 19
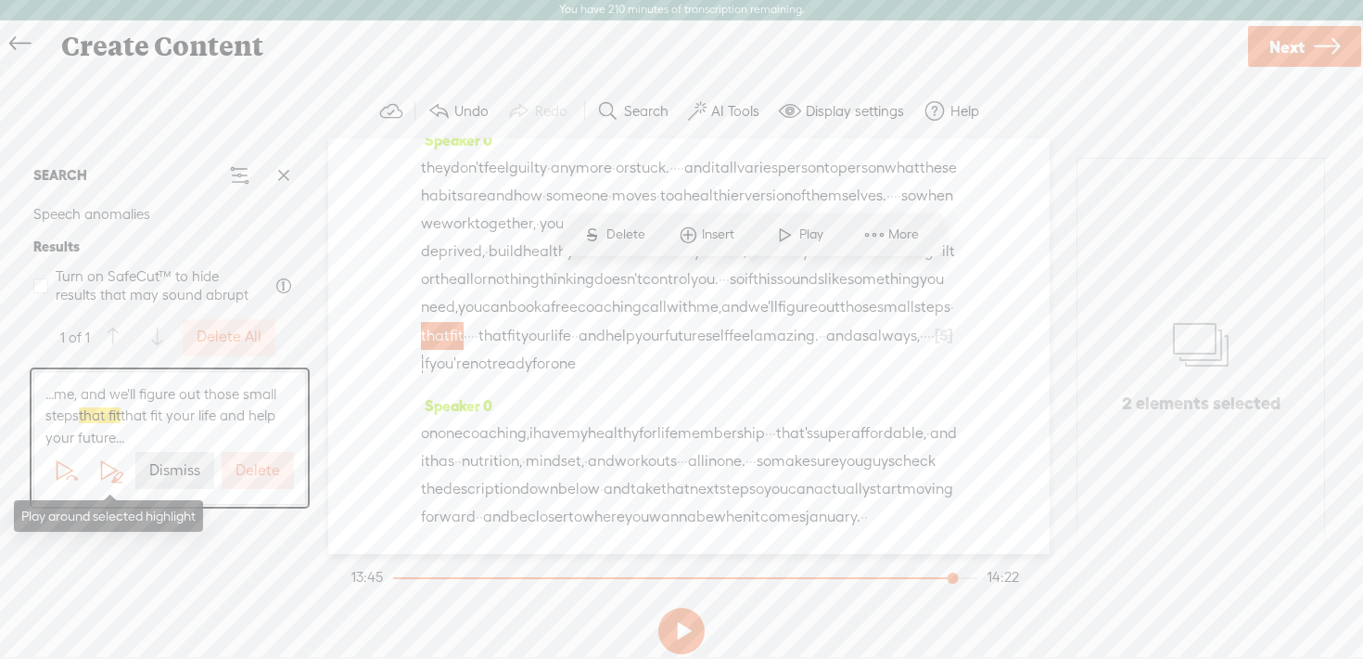
click at [110, 470] on span at bounding box center [110, 470] width 28 height 28
click at [253, 475] on label "Delete" at bounding box center [258, 470] width 45 height 19
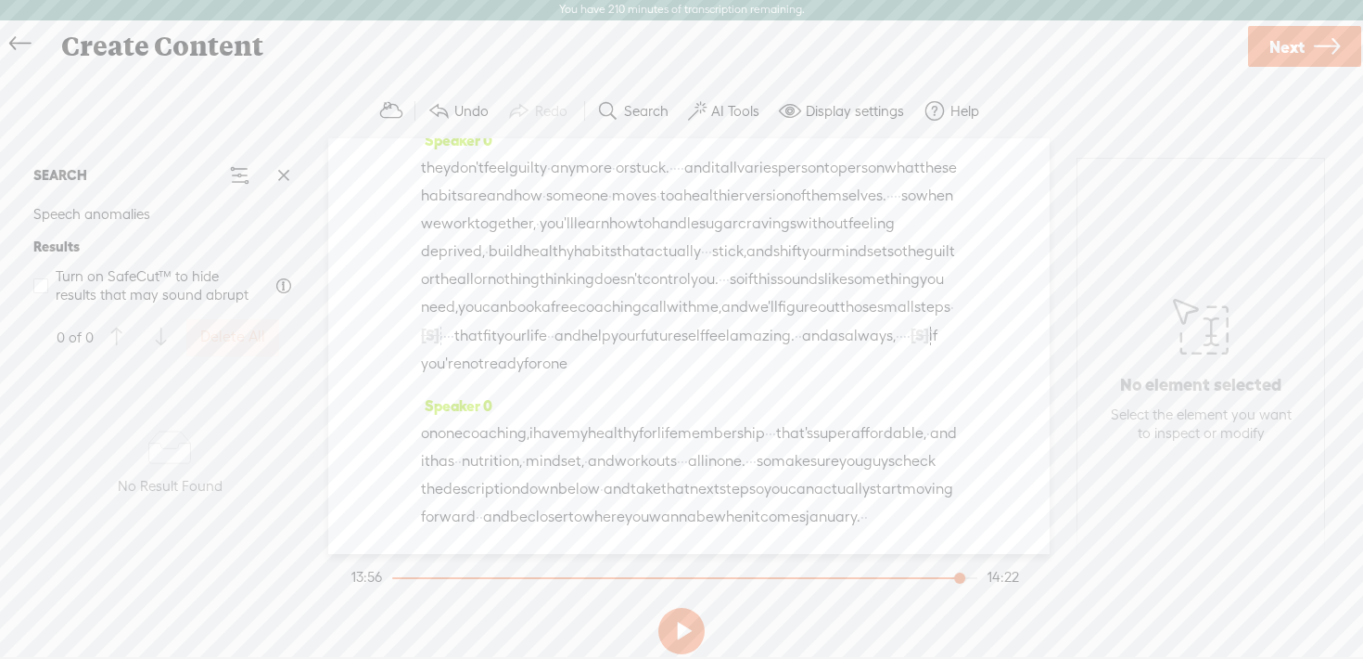
click at [840, 293] on span "those" at bounding box center [858, 307] width 37 height 28
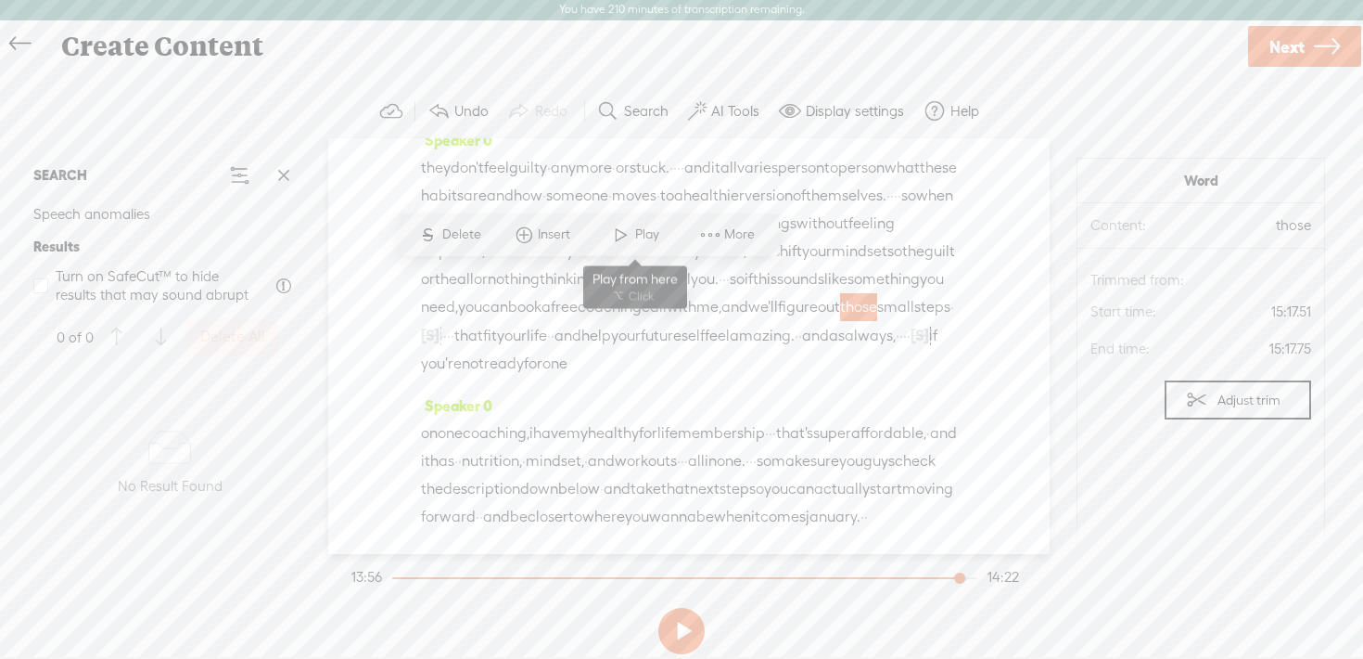
click at [630, 226] on span at bounding box center [622, 234] width 28 height 33
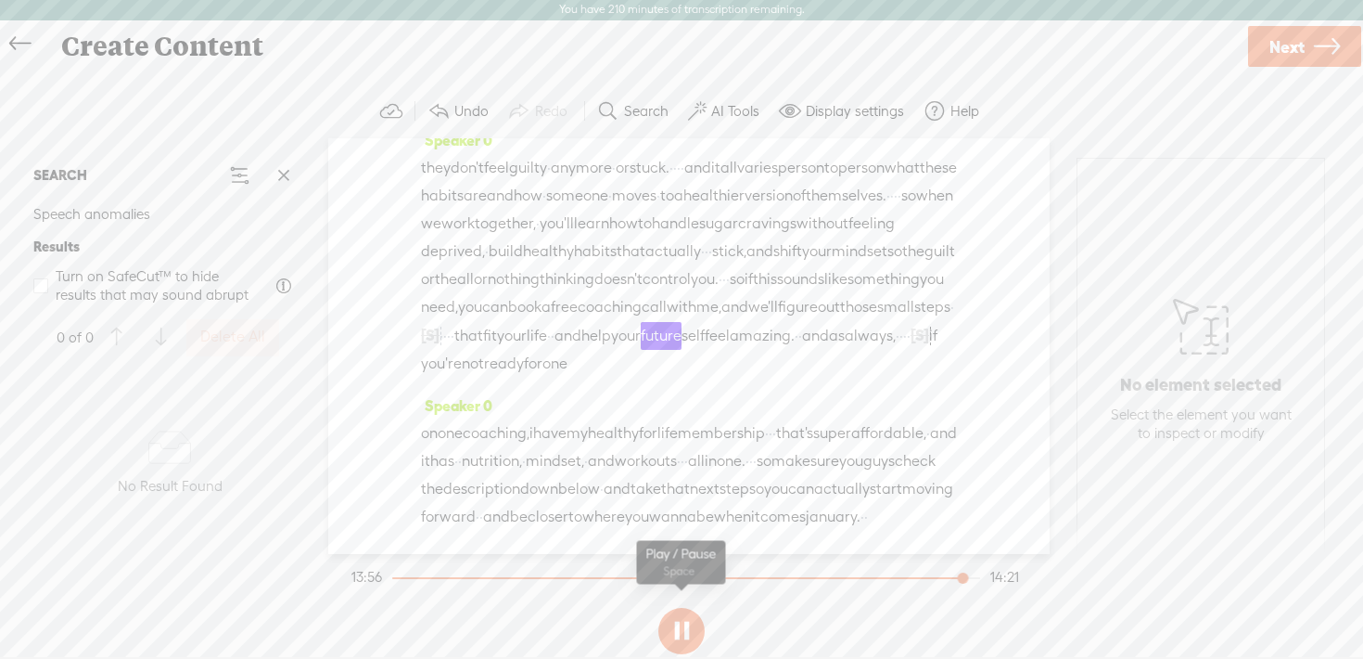
click at [685, 627] on button at bounding box center [682, 631] width 46 height 46
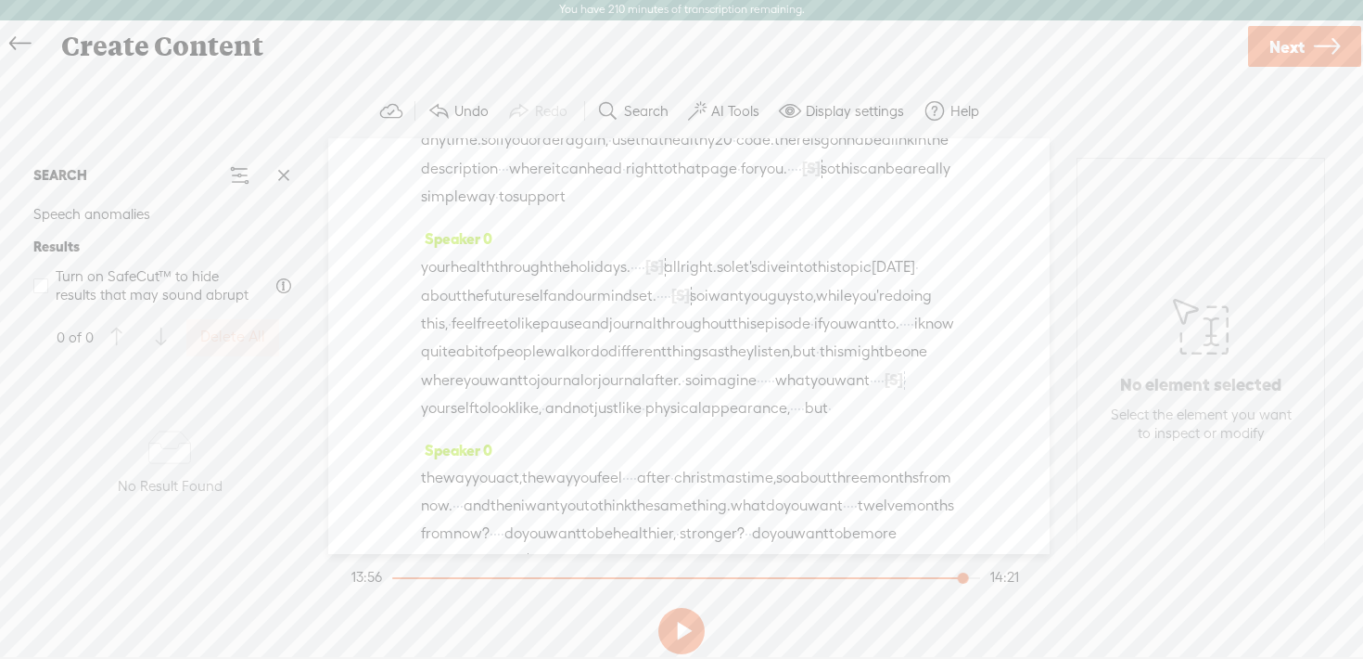
scroll to position [932, 0]
click at [517, 96] on span "thing" at bounding box center [498, 83] width 35 height 28
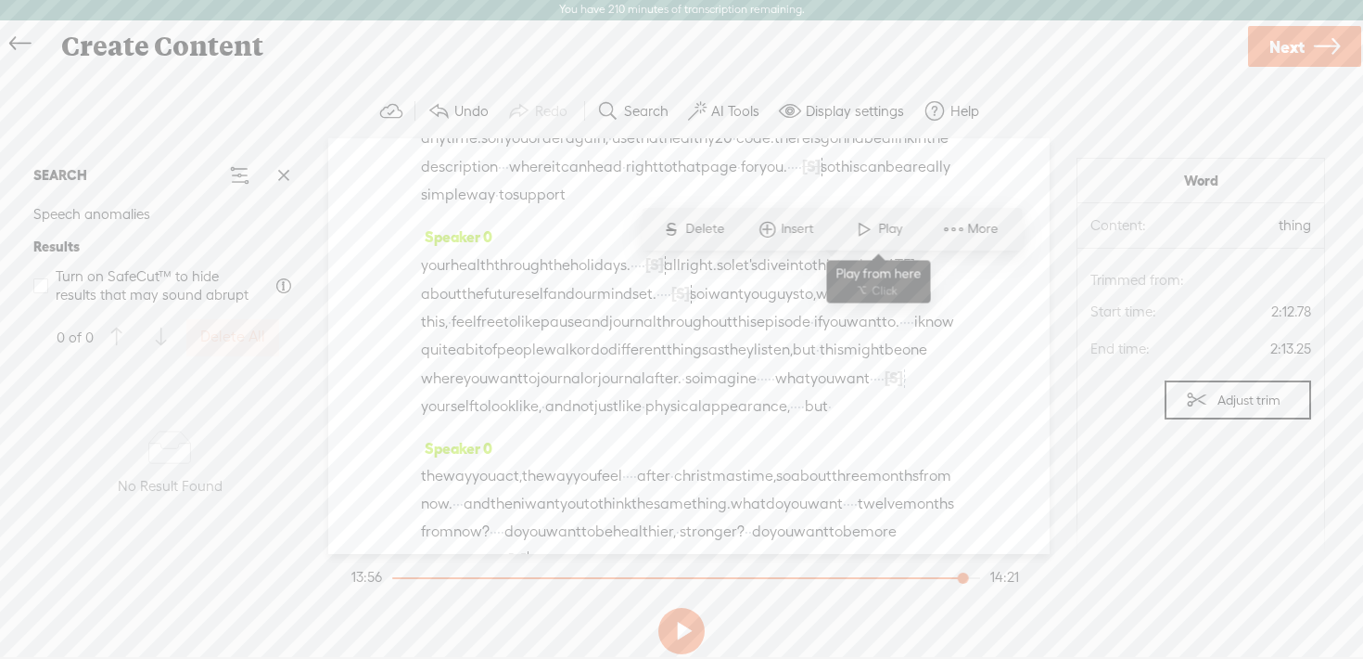
click at [895, 227] on span "Play" at bounding box center [892, 229] width 29 height 19
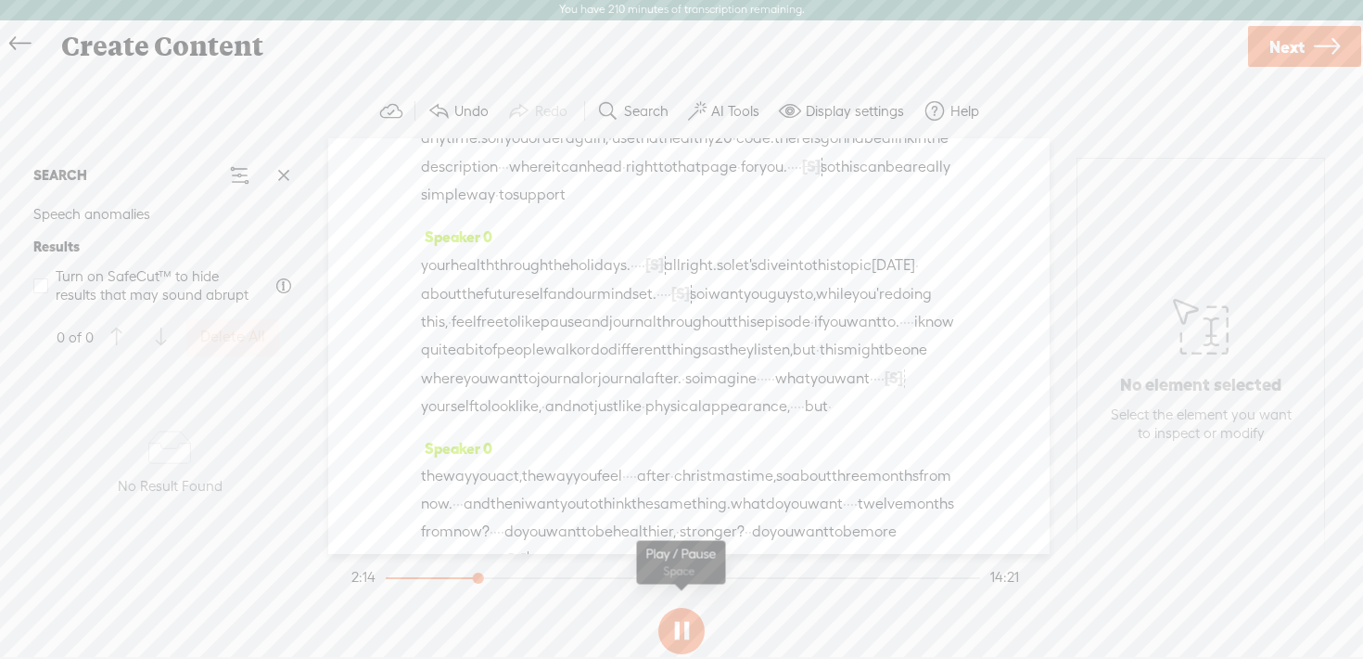
click at [685, 623] on button at bounding box center [682, 631] width 46 height 46
drag, startPoint x: 490, startPoint y: 301, endPoint x: 423, endPoint y: 300, distance: 66.8
click at [423, 209] on div "herb · · that helps with · stress, · hormones, · · and energy levels. · · · · […" at bounding box center [689, 110] width 536 height 198
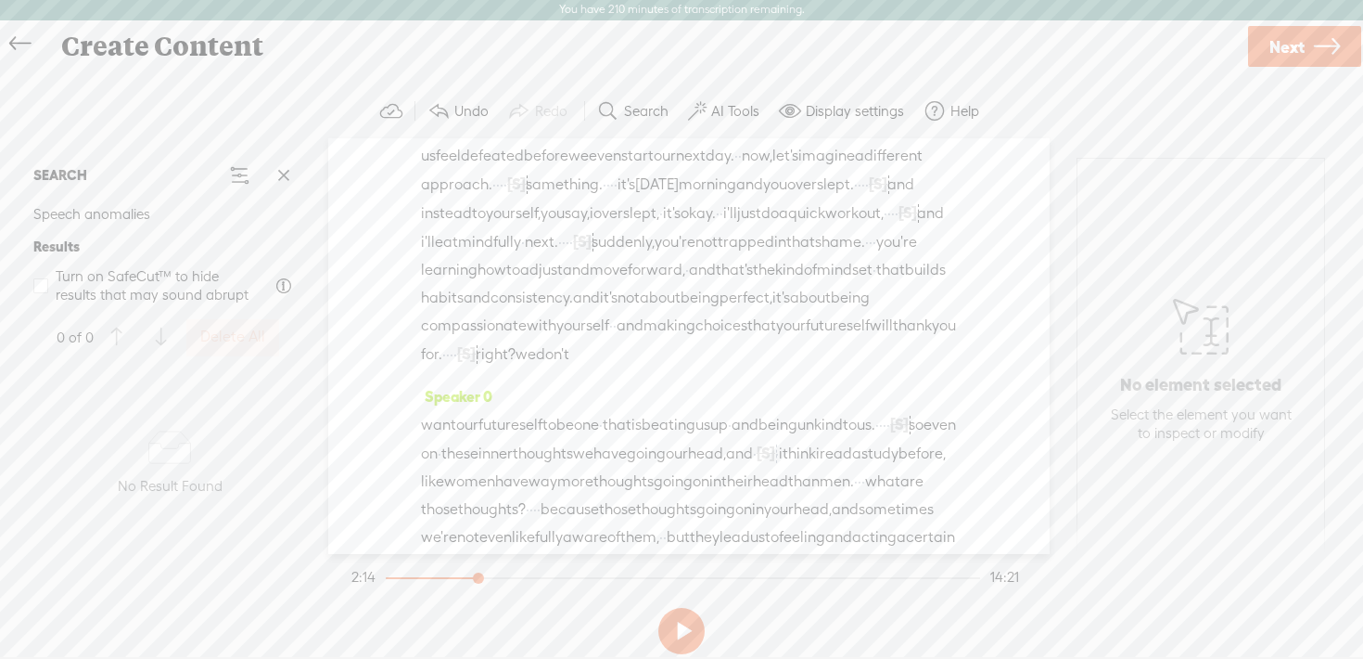
scroll to position [1795, 0]
click at [708, 187] on span at bounding box center [702, 188] width 28 height 33
click at [680, 625] on button at bounding box center [682, 631] width 46 height 46
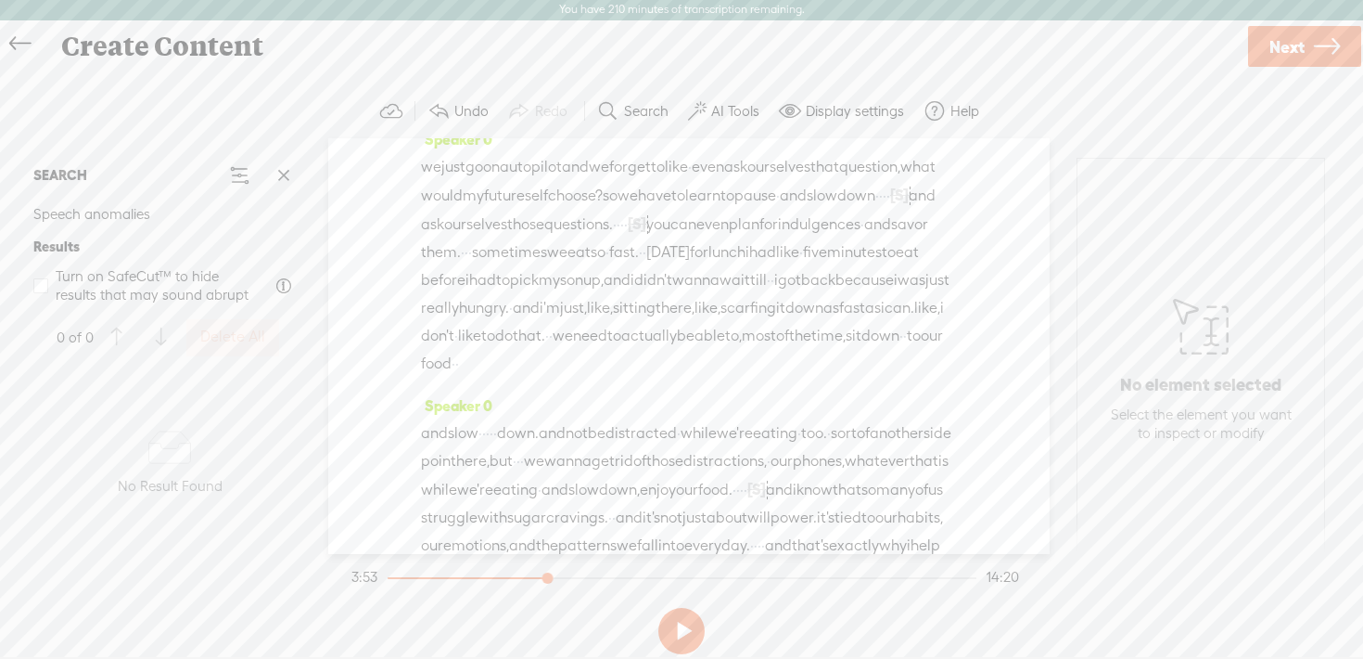
scroll to position [4660, 0]
drag, startPoint x: 458, startPoint y: 378, endPoint x: 749, endPoint y: 338, distance: 293.2
drag, startPoint x: 892, startPoint y: 348, endPoint x: 457, endPoint y: 378, distance: 436.1
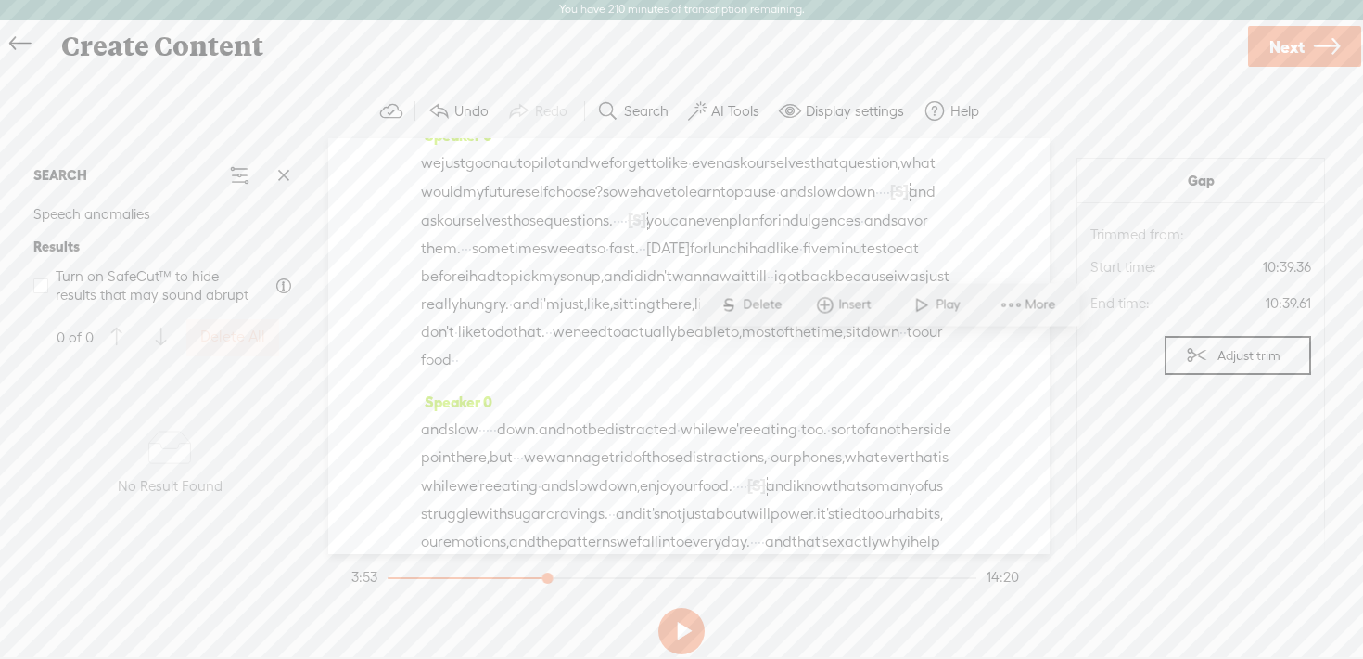
click at [794, 305] on span "Play" at bounding box center [808, 304] width 29 height 19
click at [677, 629] on button at bounding box center [682, 631] width 46 height 46
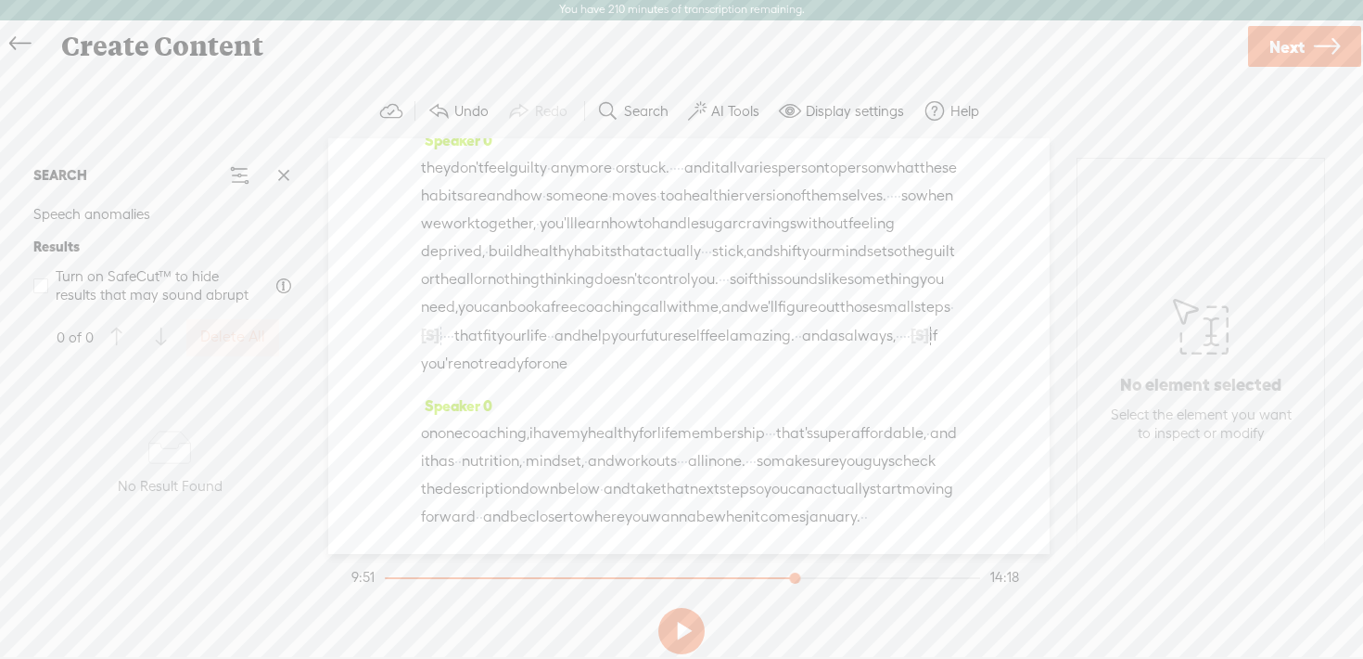
scroll to position [6805, 0]
click at [1306, 48] on link "Next" at bounding box center [1304, 46] width 113 height 41
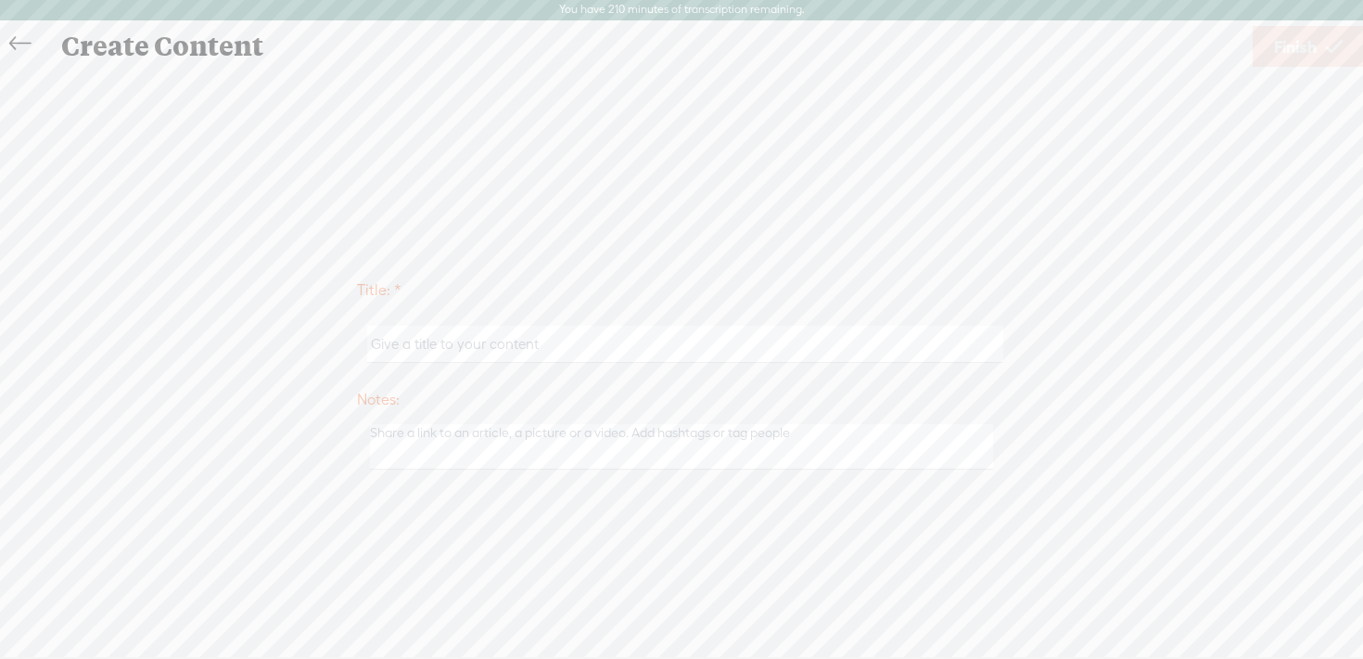
click at [628, 342] on input "text" at bounding box center [684, 344] width 635 height 36
paste input "#204 | Mindset Shifts to Crush Sugar Cravings and Develop Healthy Habits 40: Be…"
type input "#204 | Mindset Shifts to Crush Sugar Cravings and Develop Healthy Habits 40: Be…"
click at [1287, 49] on span "Finish" at bounding box center [1295, 46] width 43 height 47
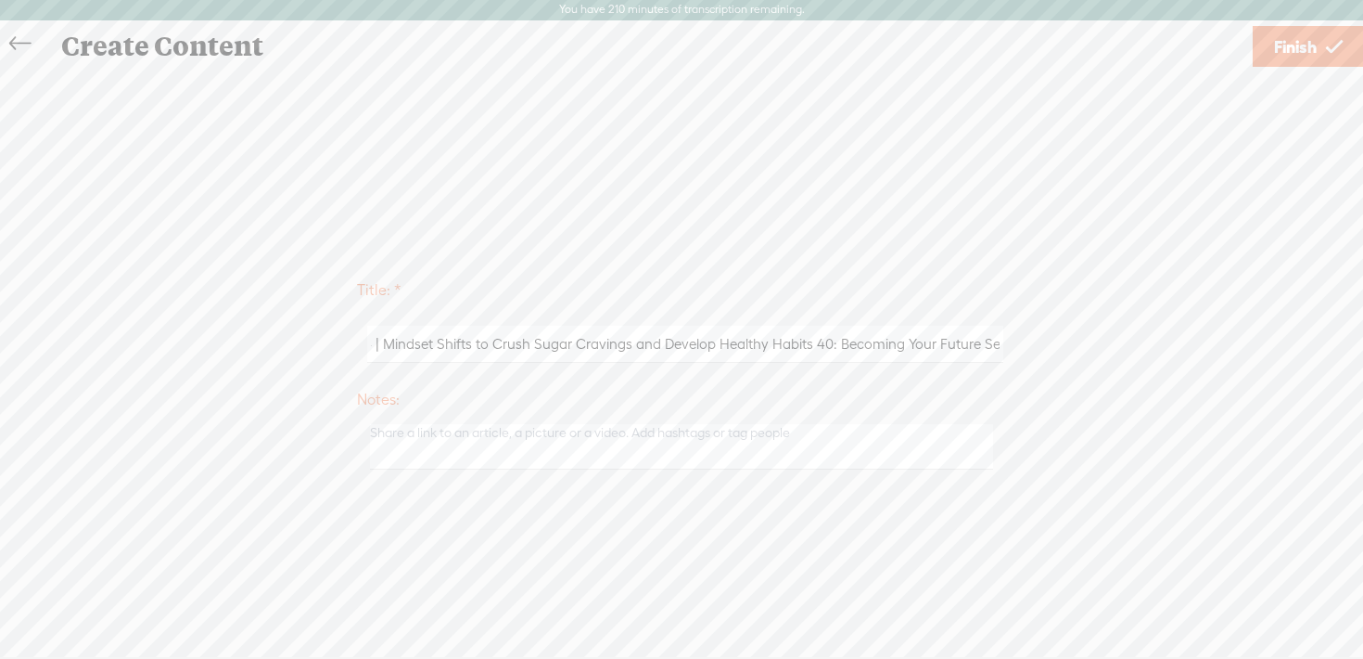
scroll to position [0, 0]
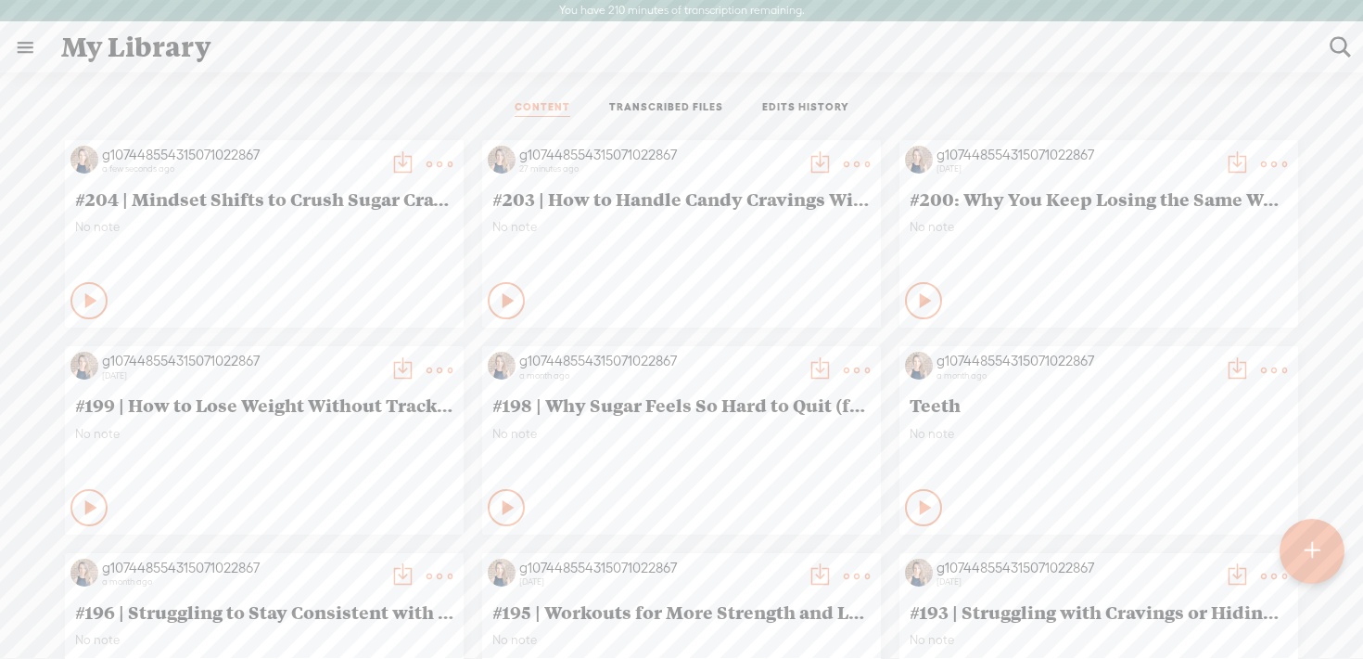
click at [390, 155] on t at bounding box center [403, 164] width 26 height 26
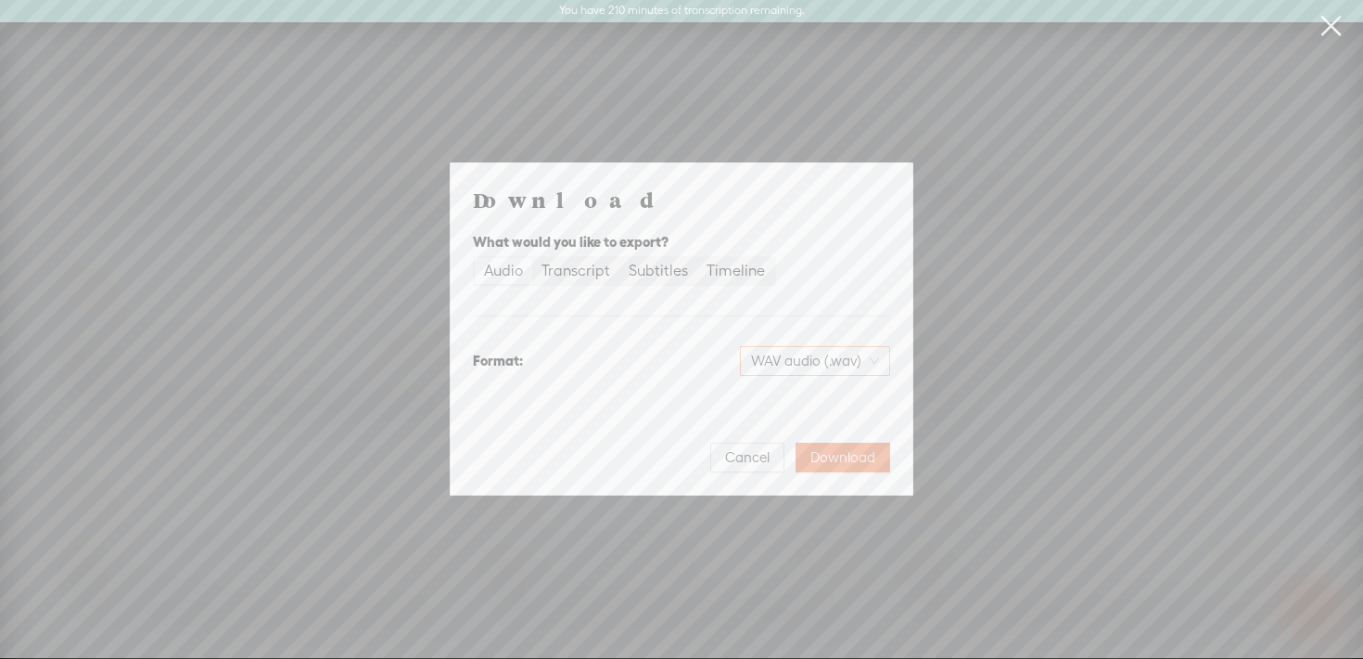
click at [815, 355] on span "WAV audio (.wav)" at bounding box center [815, 361] width 128 height 28
click at [812, 398] on div "MP3 audio (.mp3)" at bounding box center [799, 399] width 151 height 19
click at [838, 460] on span "Download" at bounding box center [843, 457] width 65 height 19
